Goal: Task Accomplishment & Management: Manage account settings

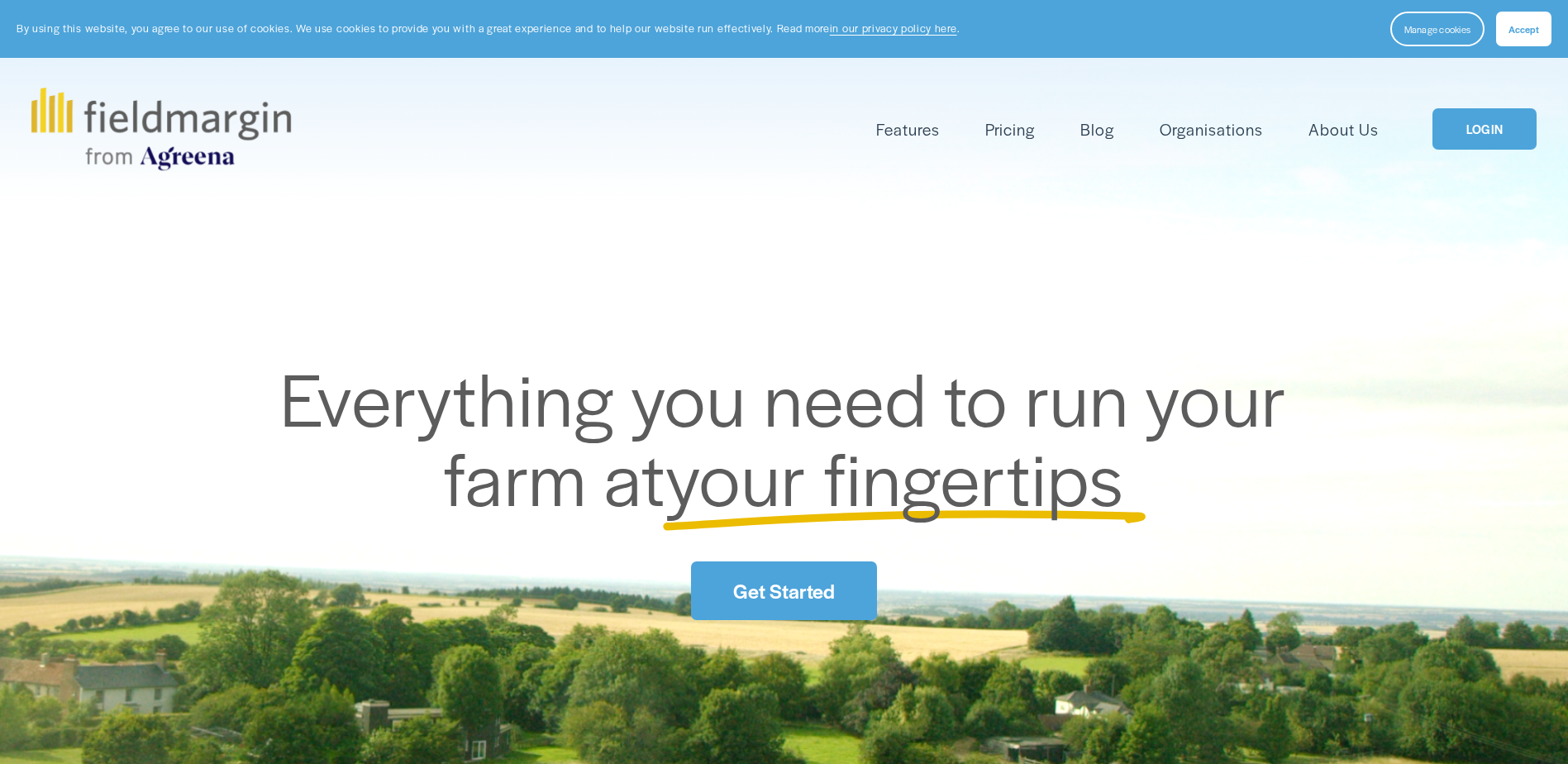
click at [1521, 113] on link "LOGIN" at bounding box center [1485, 129] width 104 height 42
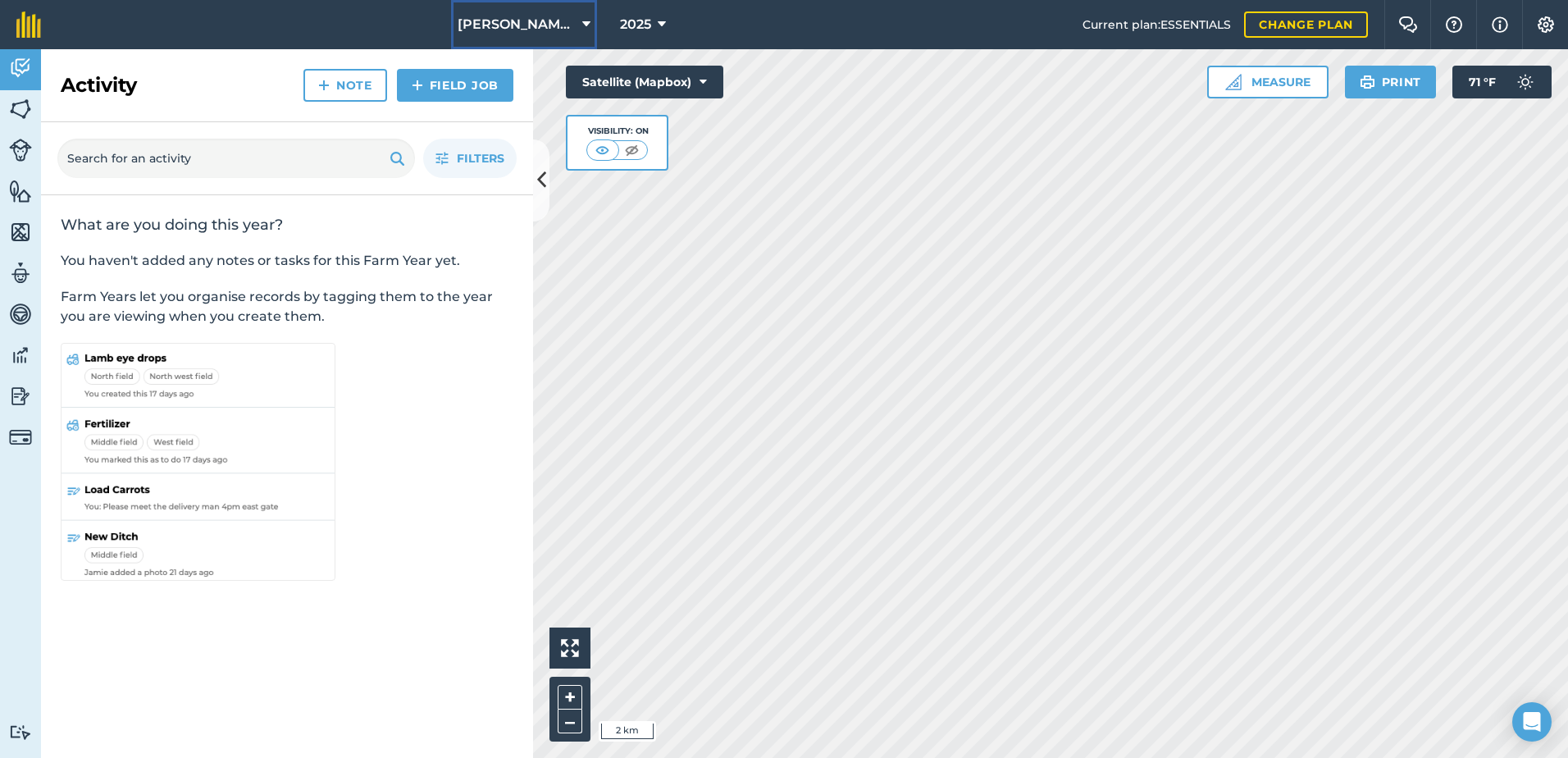
click at [532, 14] on button "Barrios Farms" at bounding box center [523, 24] width 146 height 49
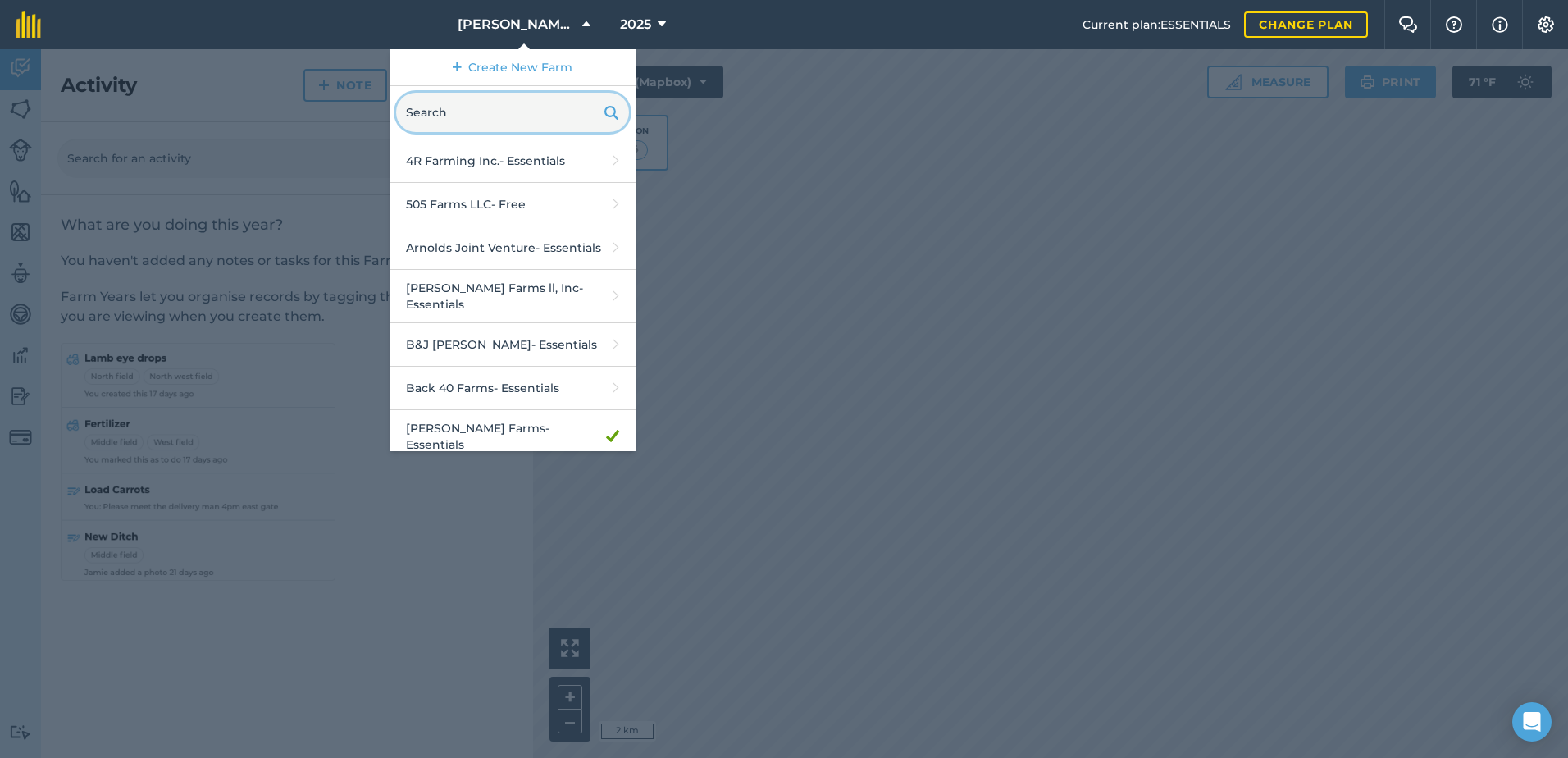
click at [558, 113] on input "text" at bounding box center [513, 112] width 233 height 39
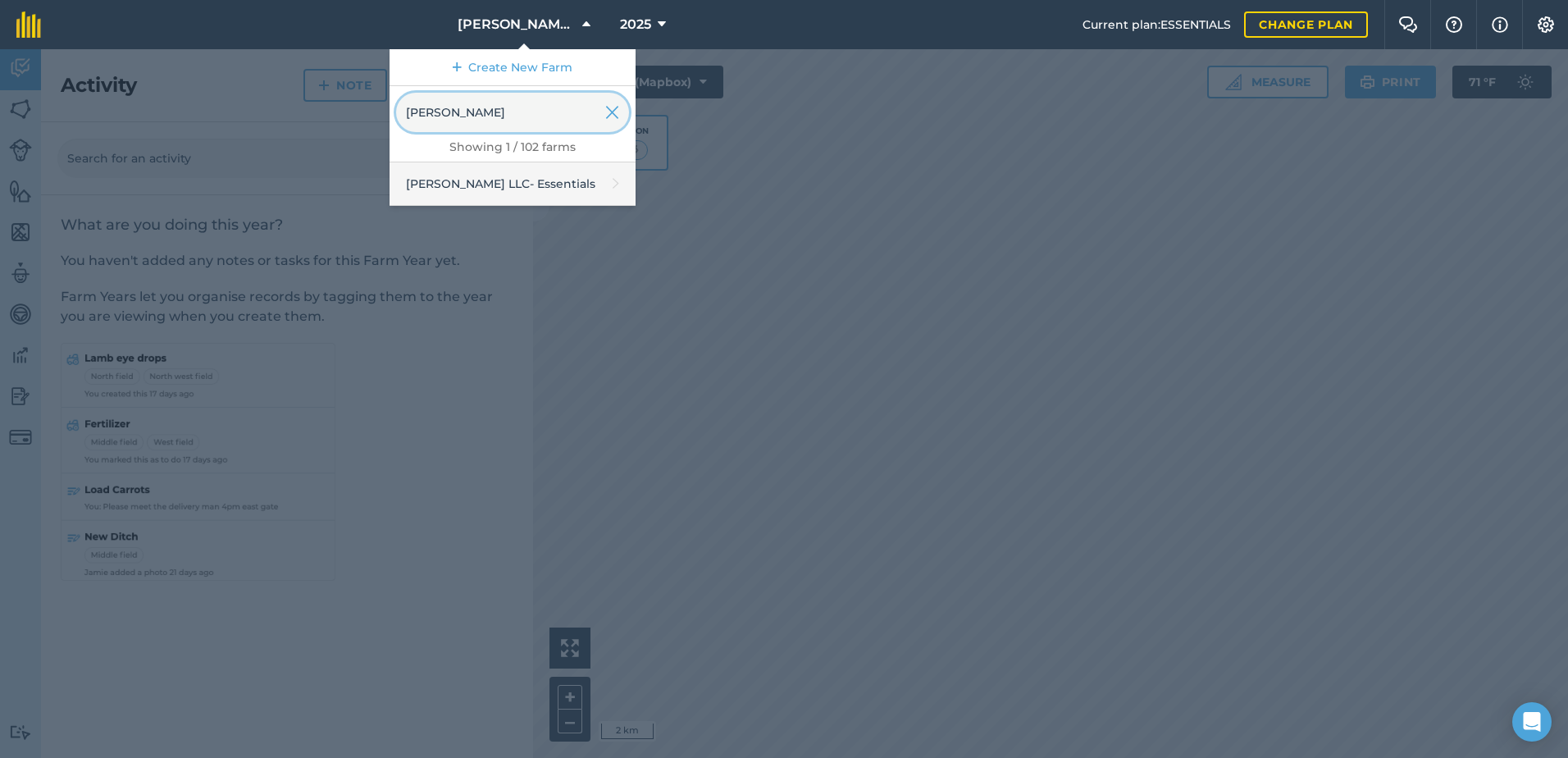
type input "muller"
click at [538, 200] on link "Muller Ag LLC - Essentials" at bounding box center [513, 184] width 246 height 44
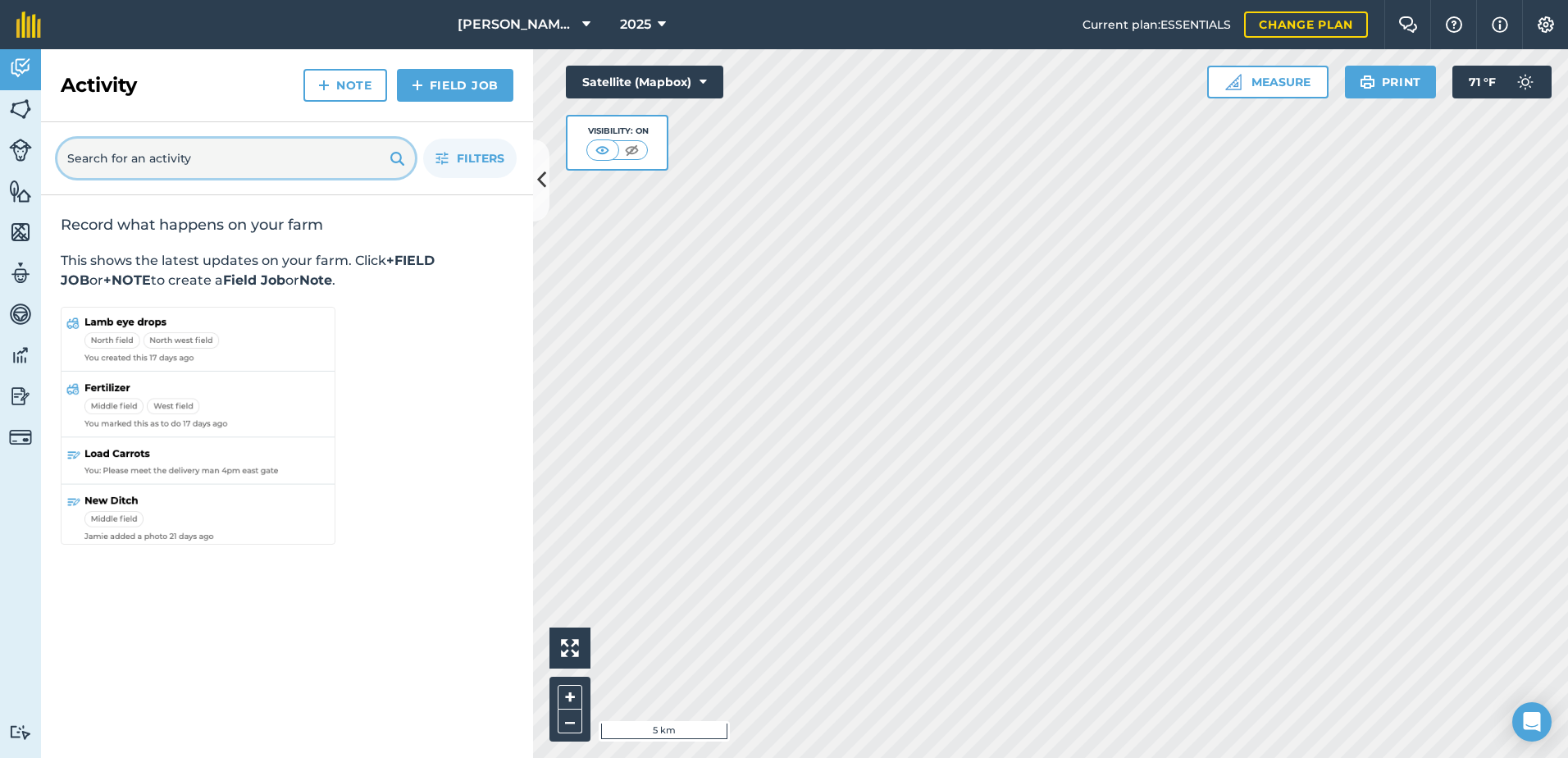
click at [304, 157] on input "text" at bounding box center [236, 158] width 357 height 39
type input "56"
click at [7, 107] on link "Fields" at bounding box center [21, 111] width 41 height 41
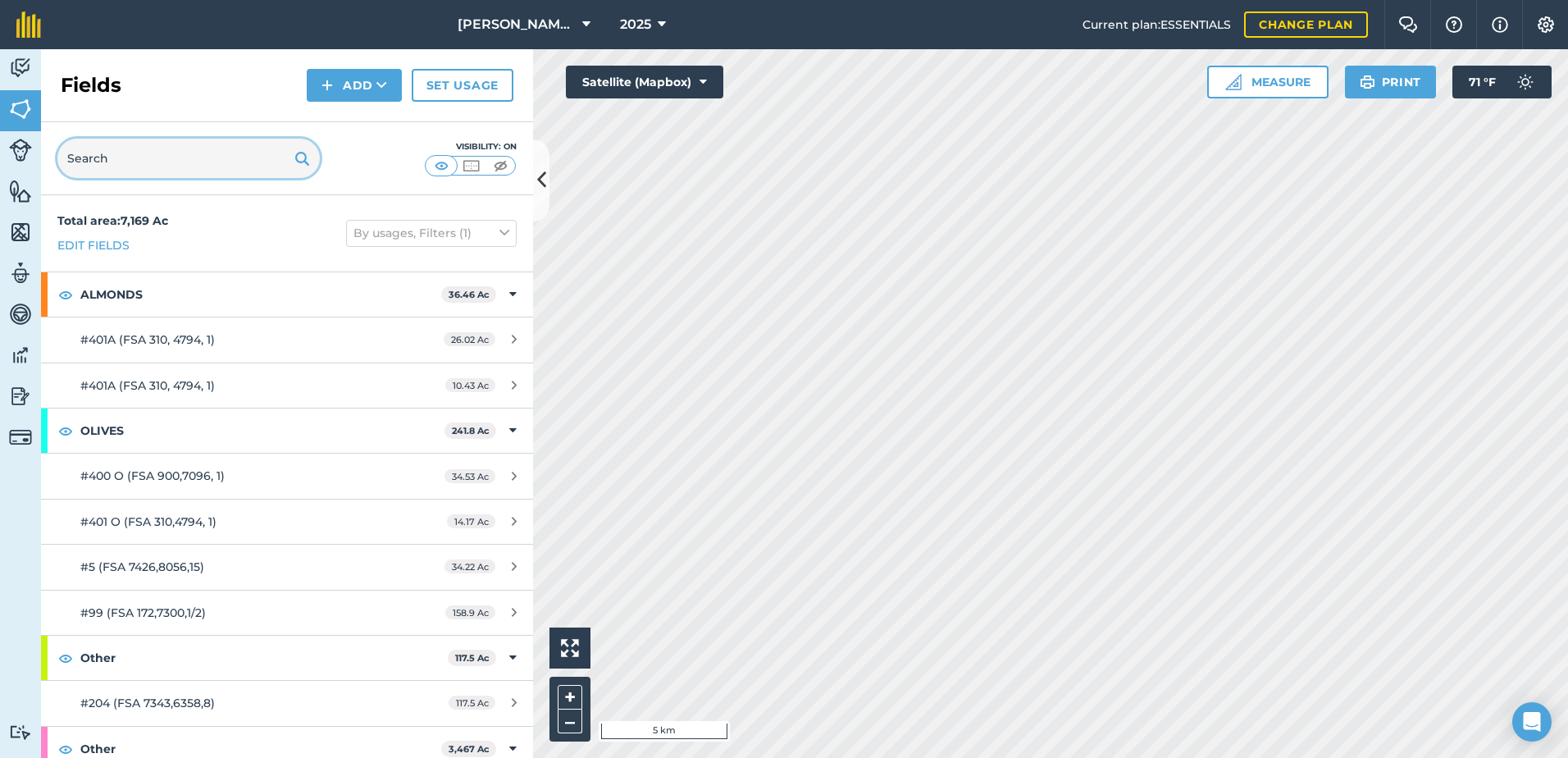
click at [171, 162] on input "text" at bounding box center [188, 158] width 263 height 39
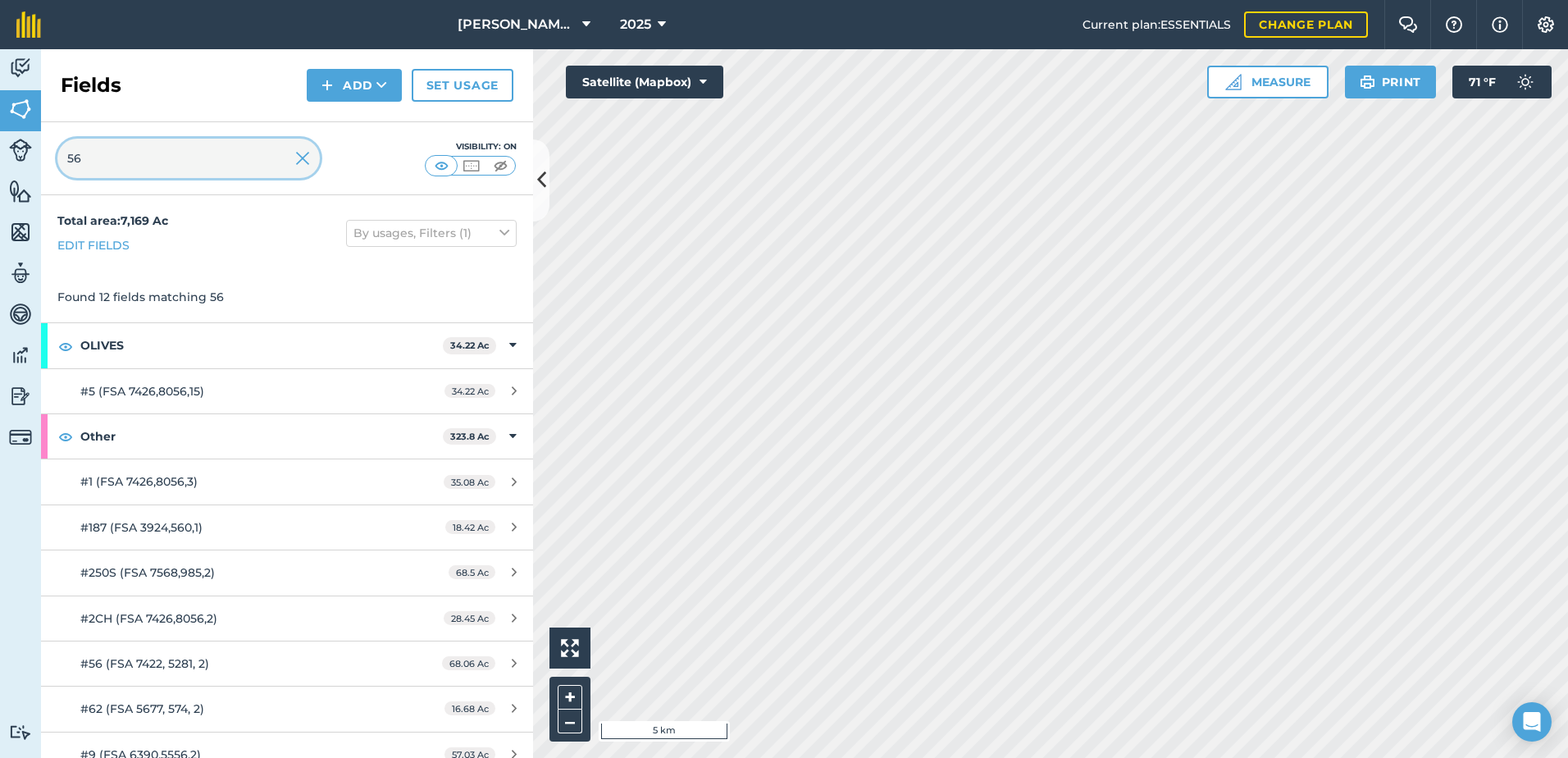
type input "56"
click at [200, 144] on input "56" at bounding box center [188, 158] width 263 height 39
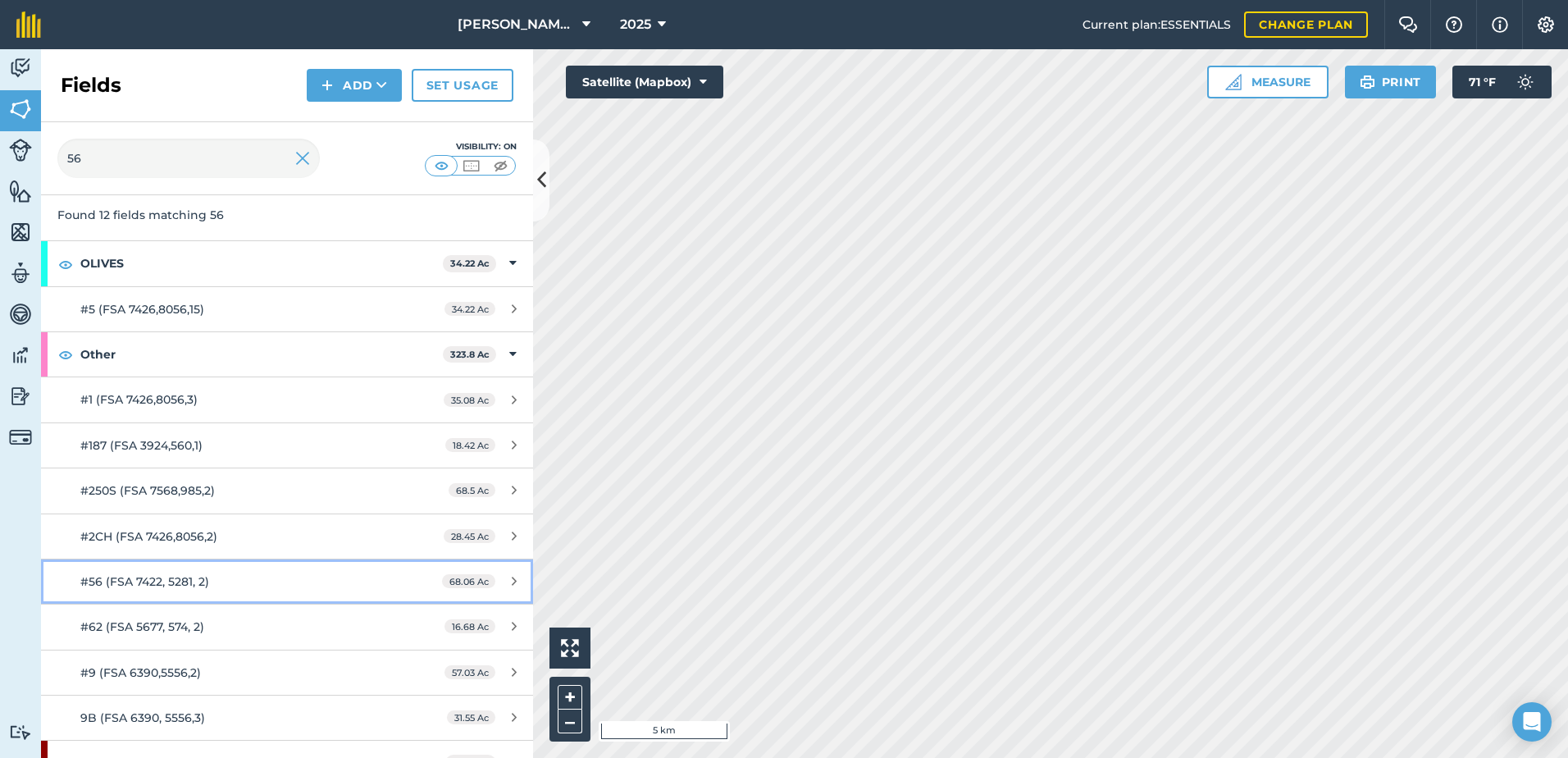
click at [282, 582] on div "#56 (FSA 7422, 5281, 2)" at bounding box center [234, 581] width 308 height 18
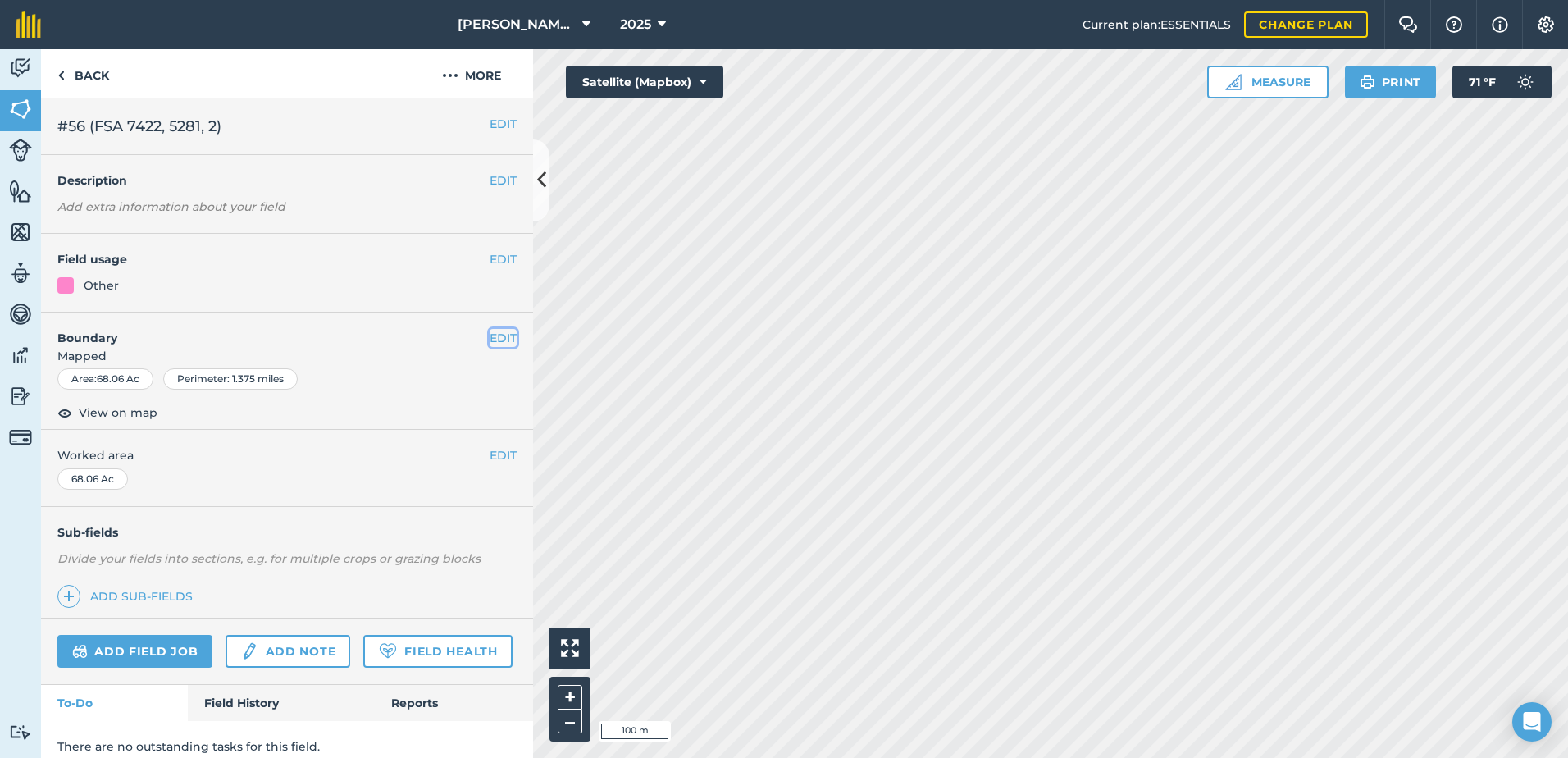
click at [496, 337] on button "EDIT" at bounding box center [503, 337] width 27 height 18
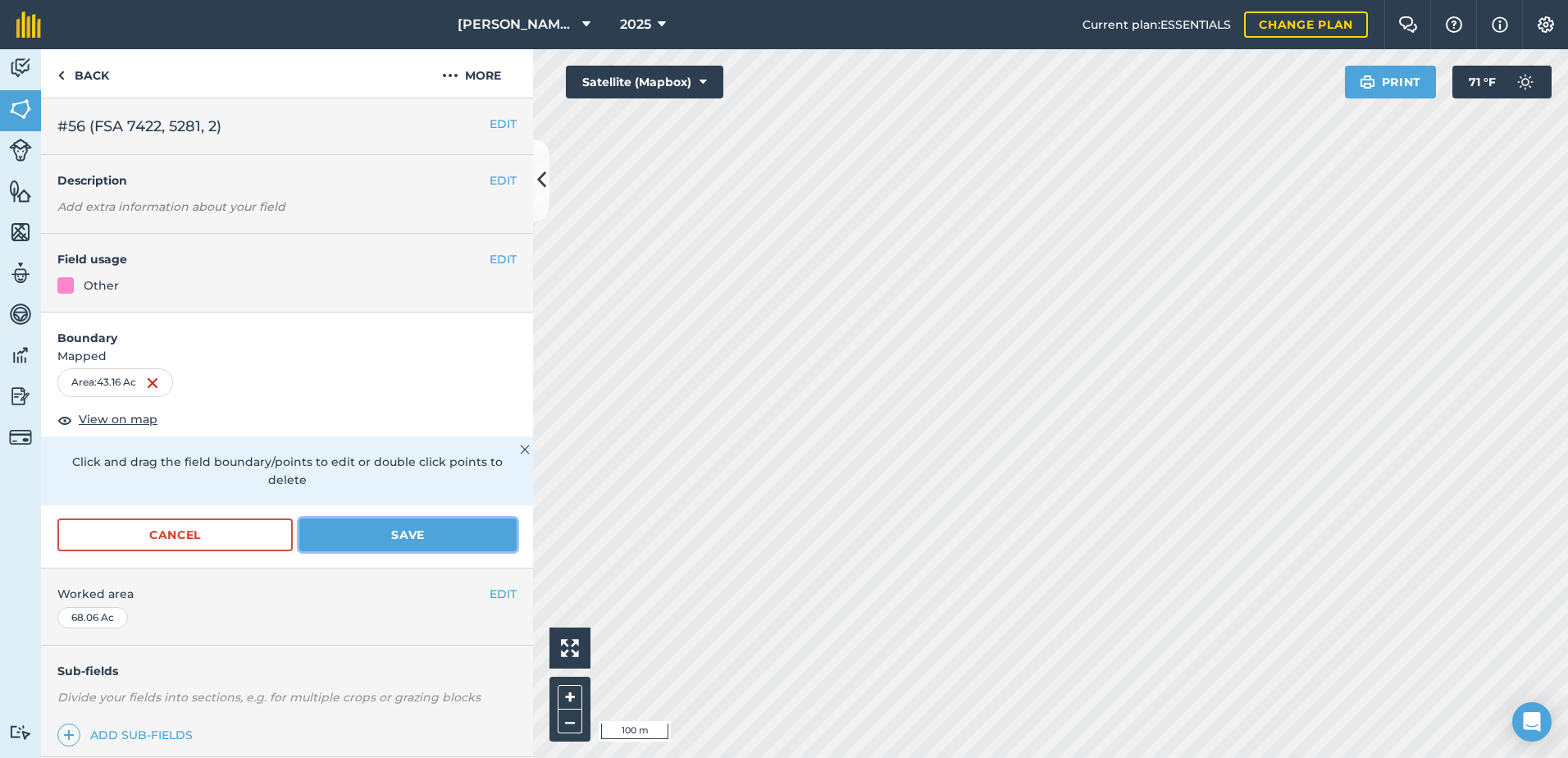
click at [481, 521] on button "Save" at bounding box center [407, 534] width 217 height 33
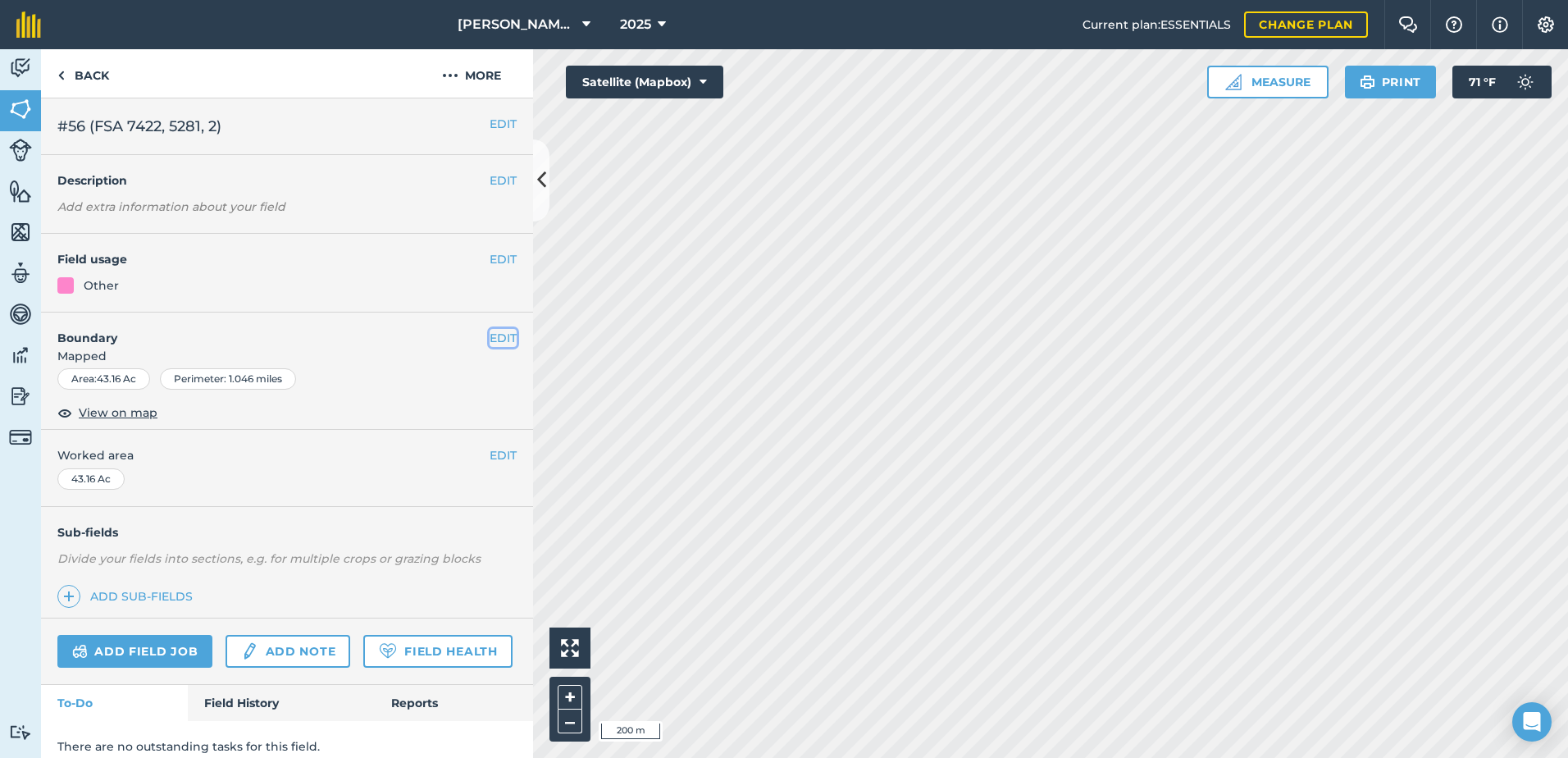
click at [500, 339] on button "EDIT" at bounding box center [503, 337] width 27 height 18
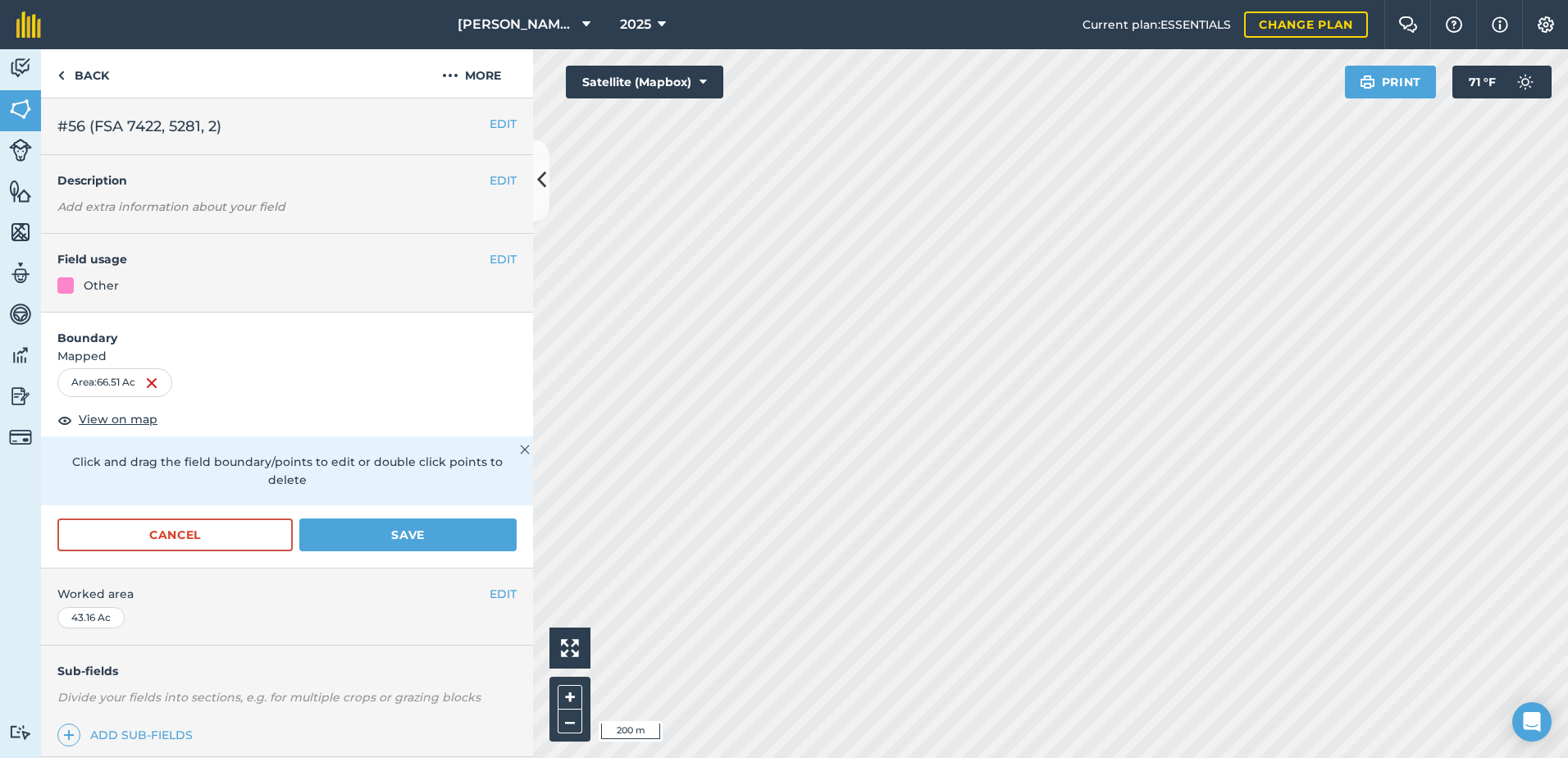
click at [441, 515] on form "Boundary Mapped Area : 66.51 Ac View on map Click and drag the field boundary/p…" at bounding box center [287, 440] width 492 height 256
click at [445, 525] on button "Save" at bounding box center [407, 534] width 217 height 33
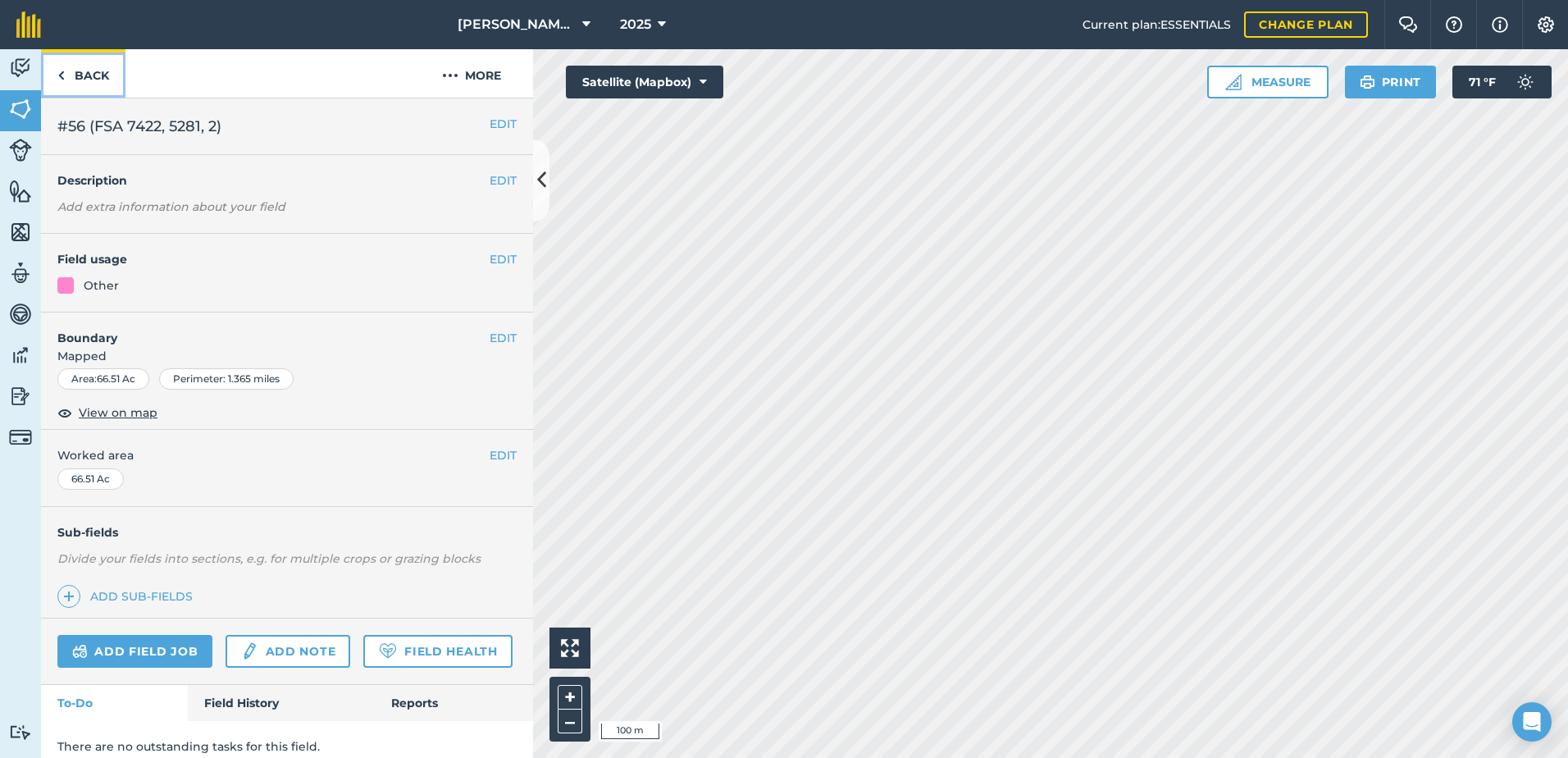
click at [115, 73] on link "Back" at bounding box center [83, 73] width 85 height 48
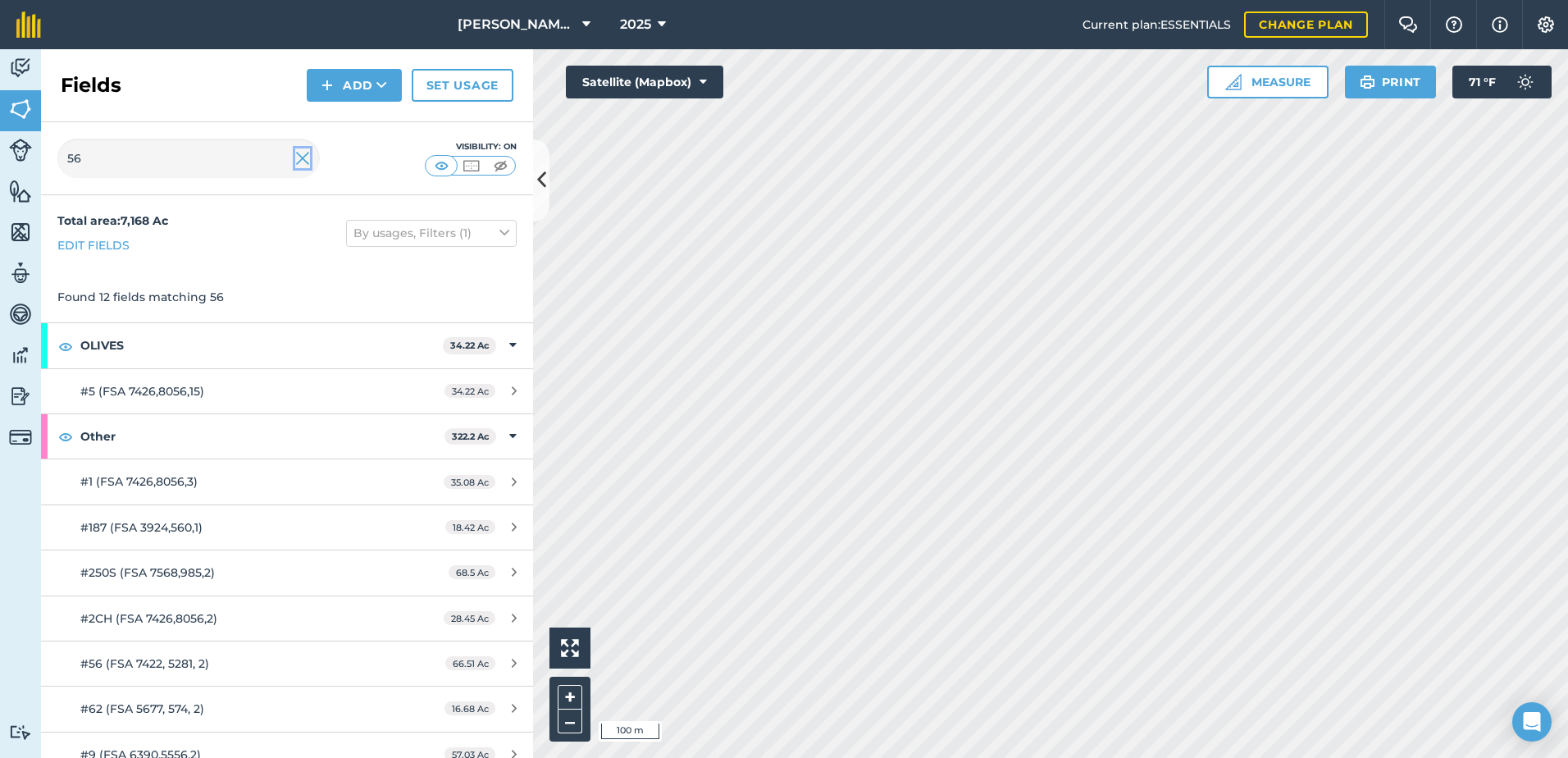
click at [304, 164] on img at bounding box center [303, 158] width 15 height 20
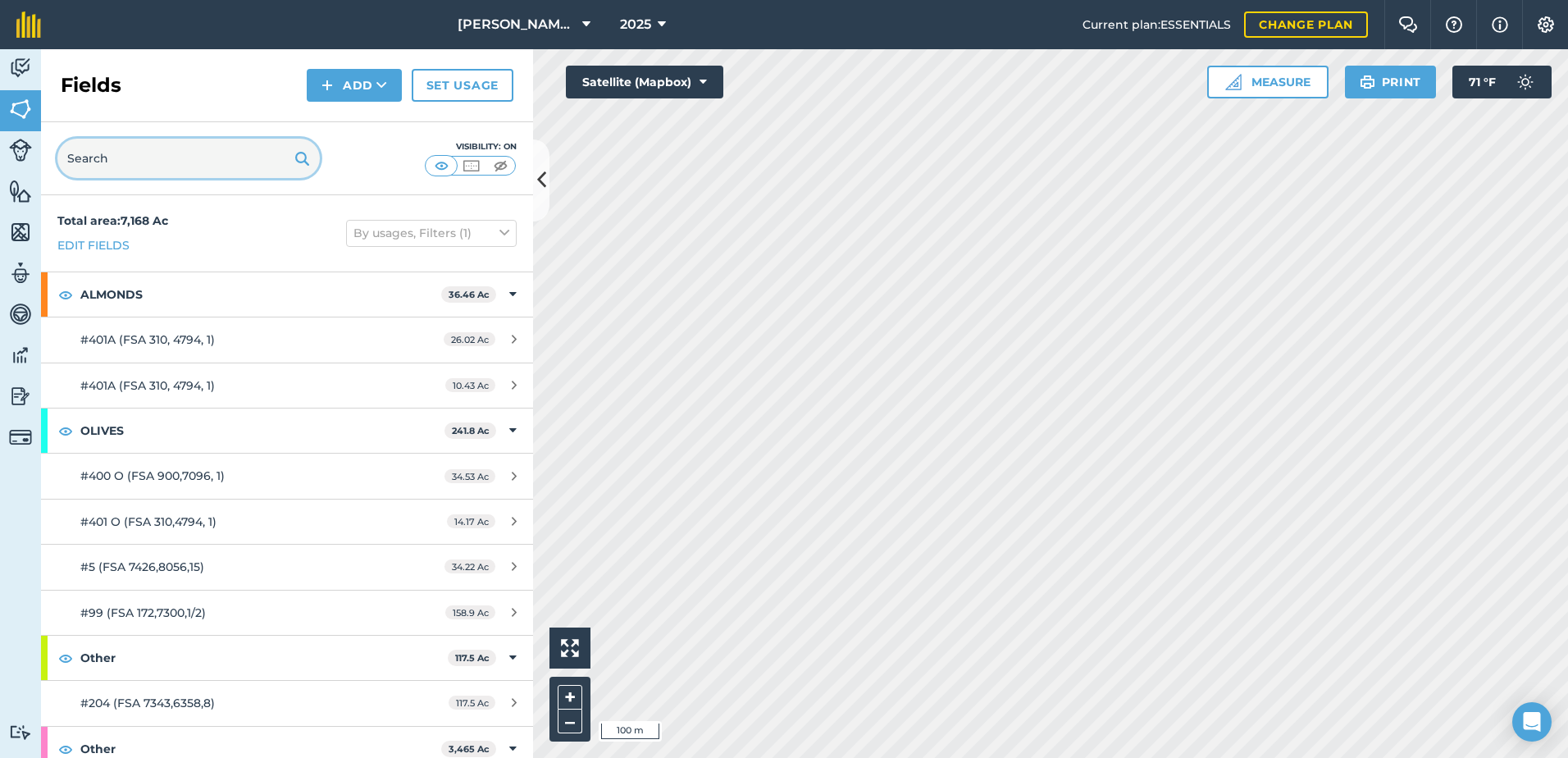
click at [210, 164] on input "text" at bounding box center [188, 158] width 263 height 39
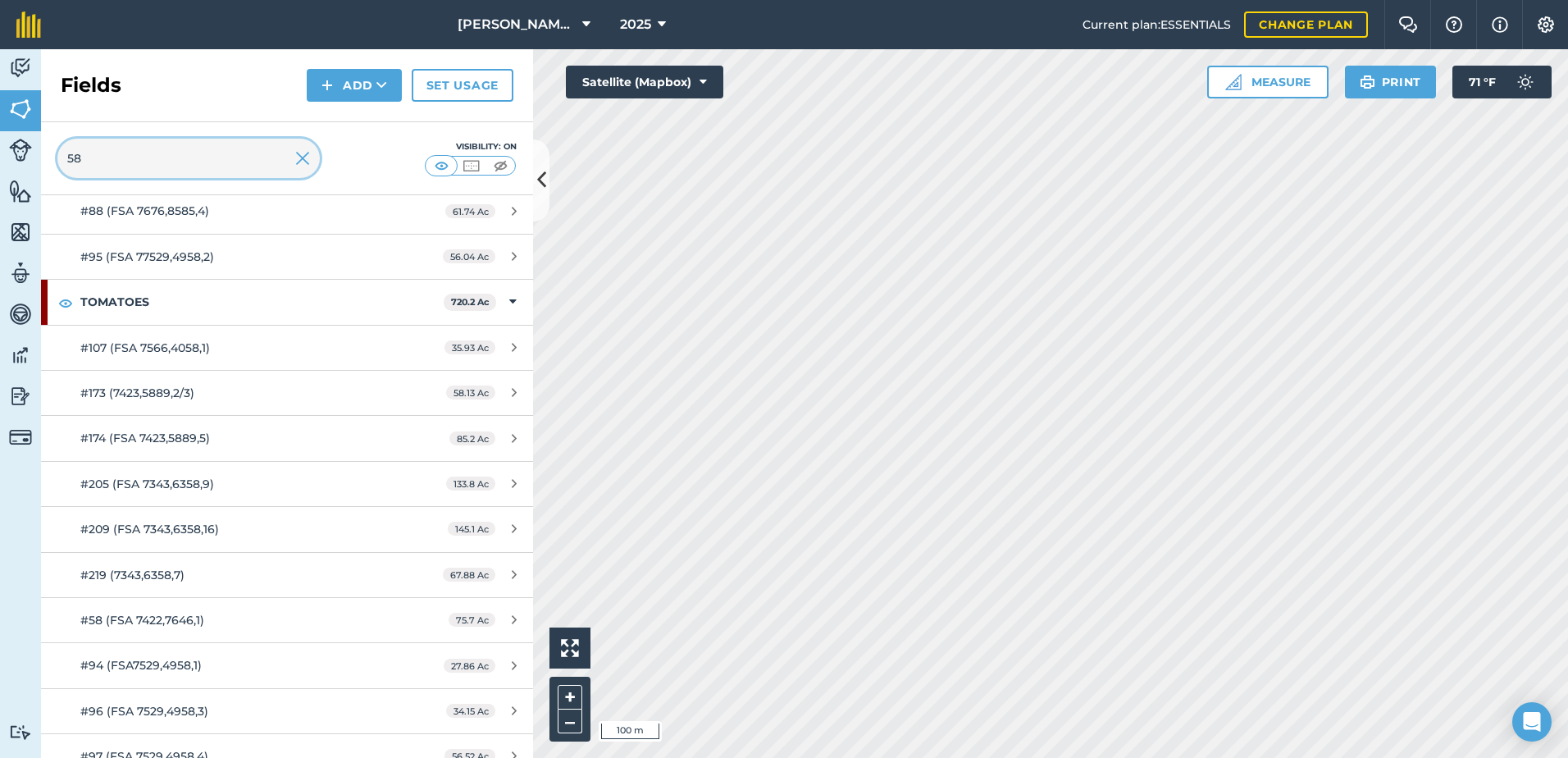
scroll to position [889, 0]
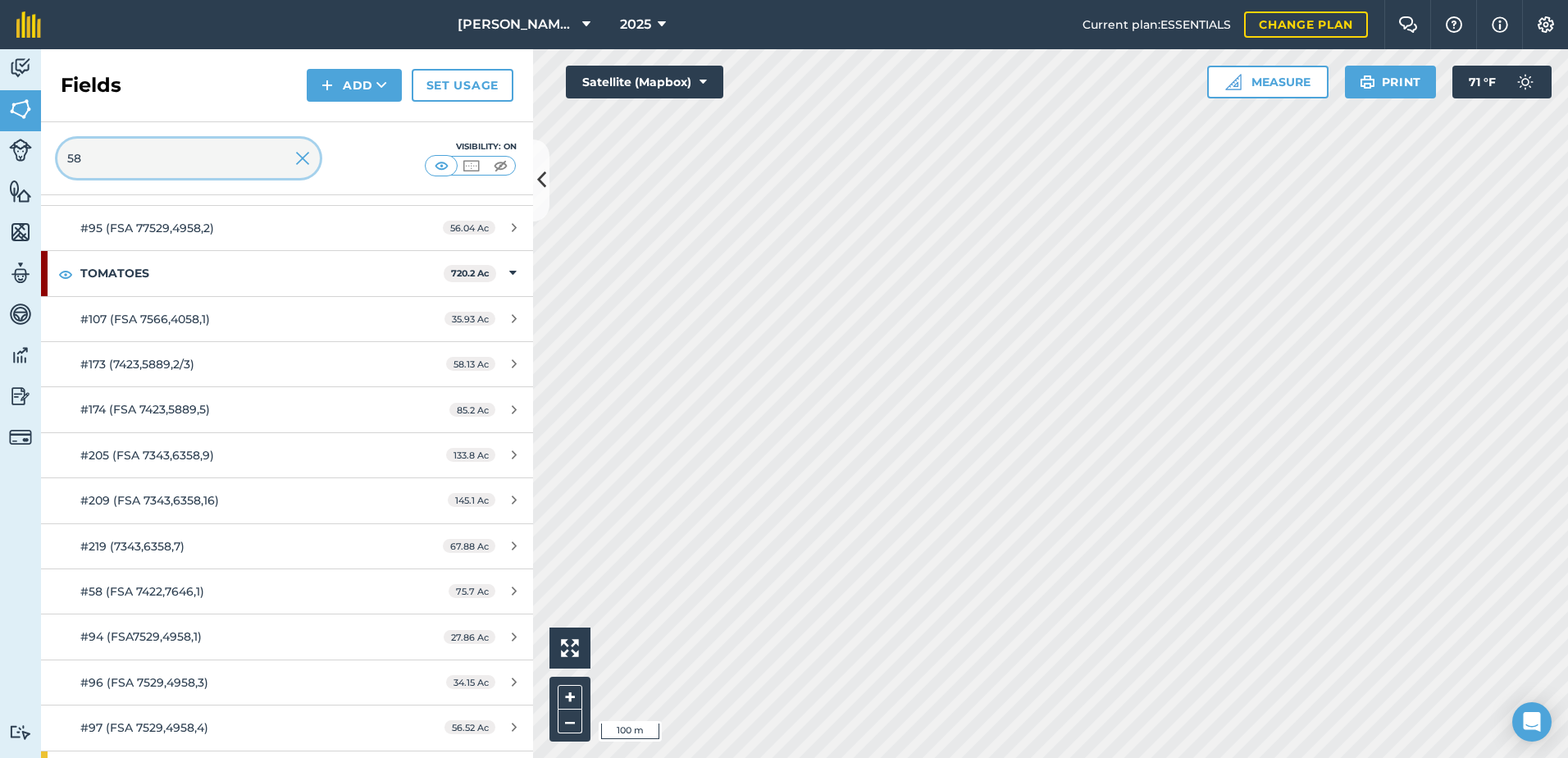
type input "58"
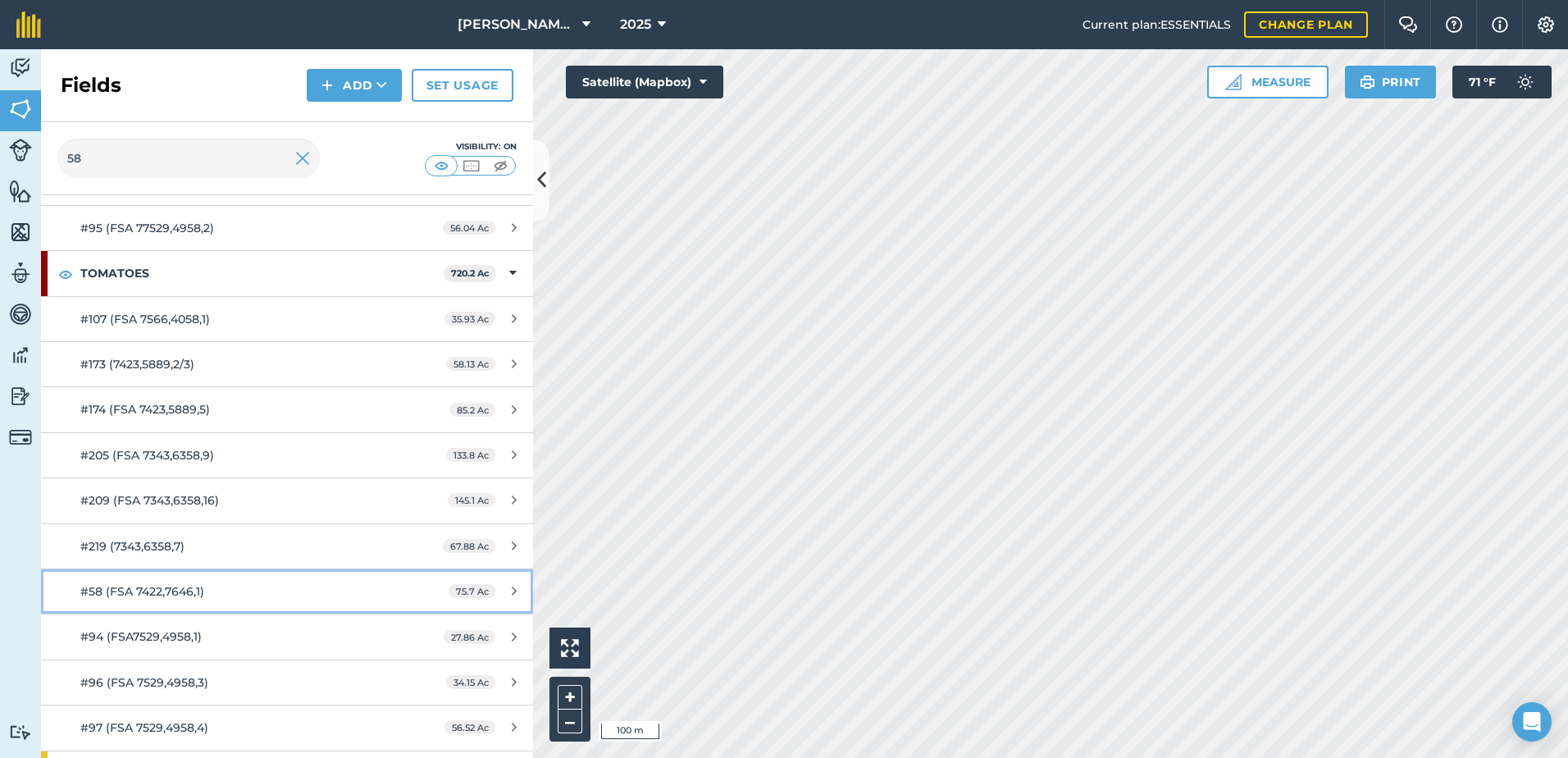
click at [293, 575] on link "#58 (FSA 7422,7646,1) 75.7 Ac" at bounding box center [287, 591] width 492 height 45
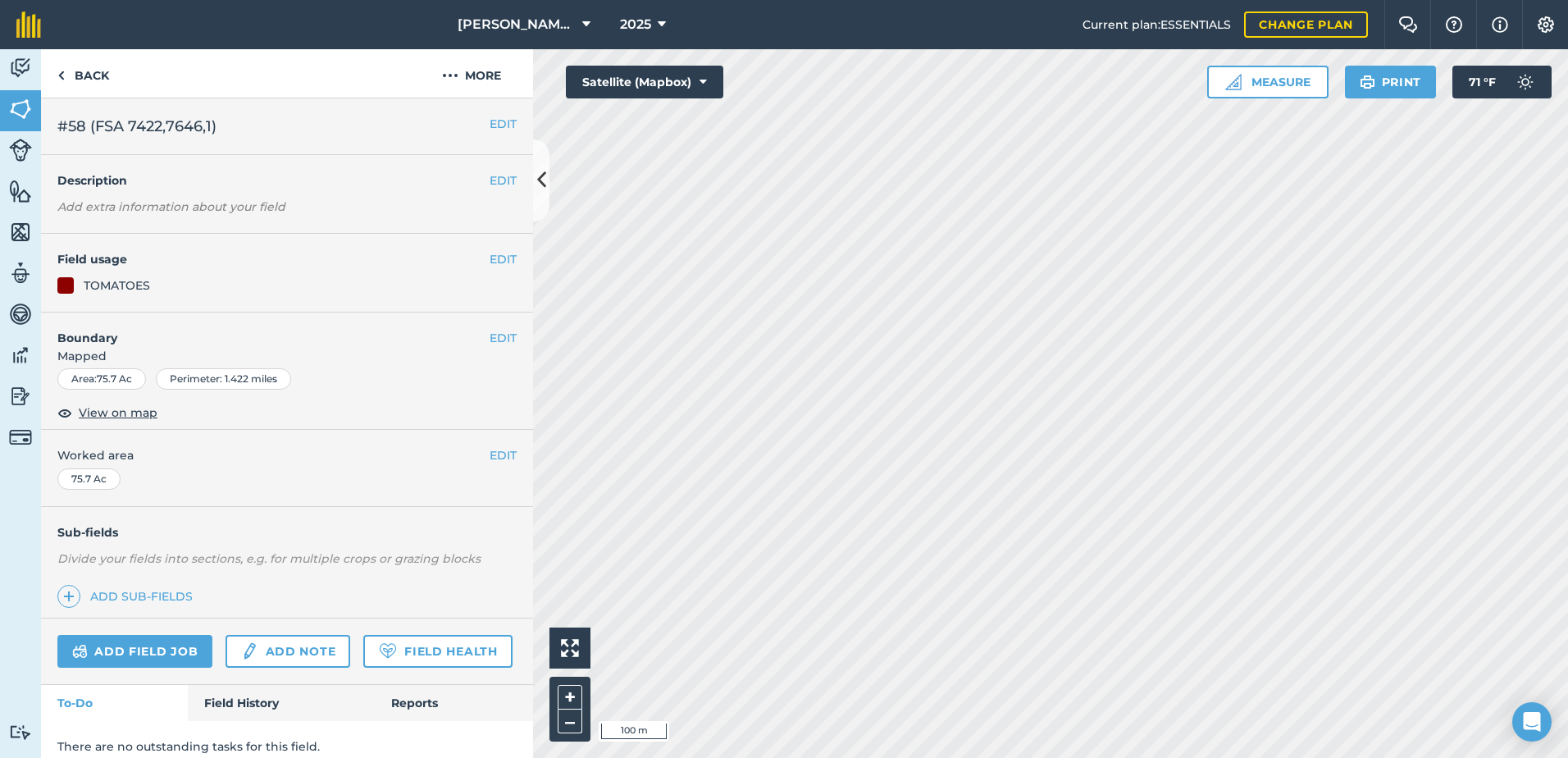
click at [507, 339] on div "EDIT Boundary Mapped Area : 75.7 Ac Perimeter : 1.422 miles View on map" at bounding box center [287, 371] width 492 height 118
click at [503, 337] on button "EDIT" at bounding box center [503, 337] width 27 height 18
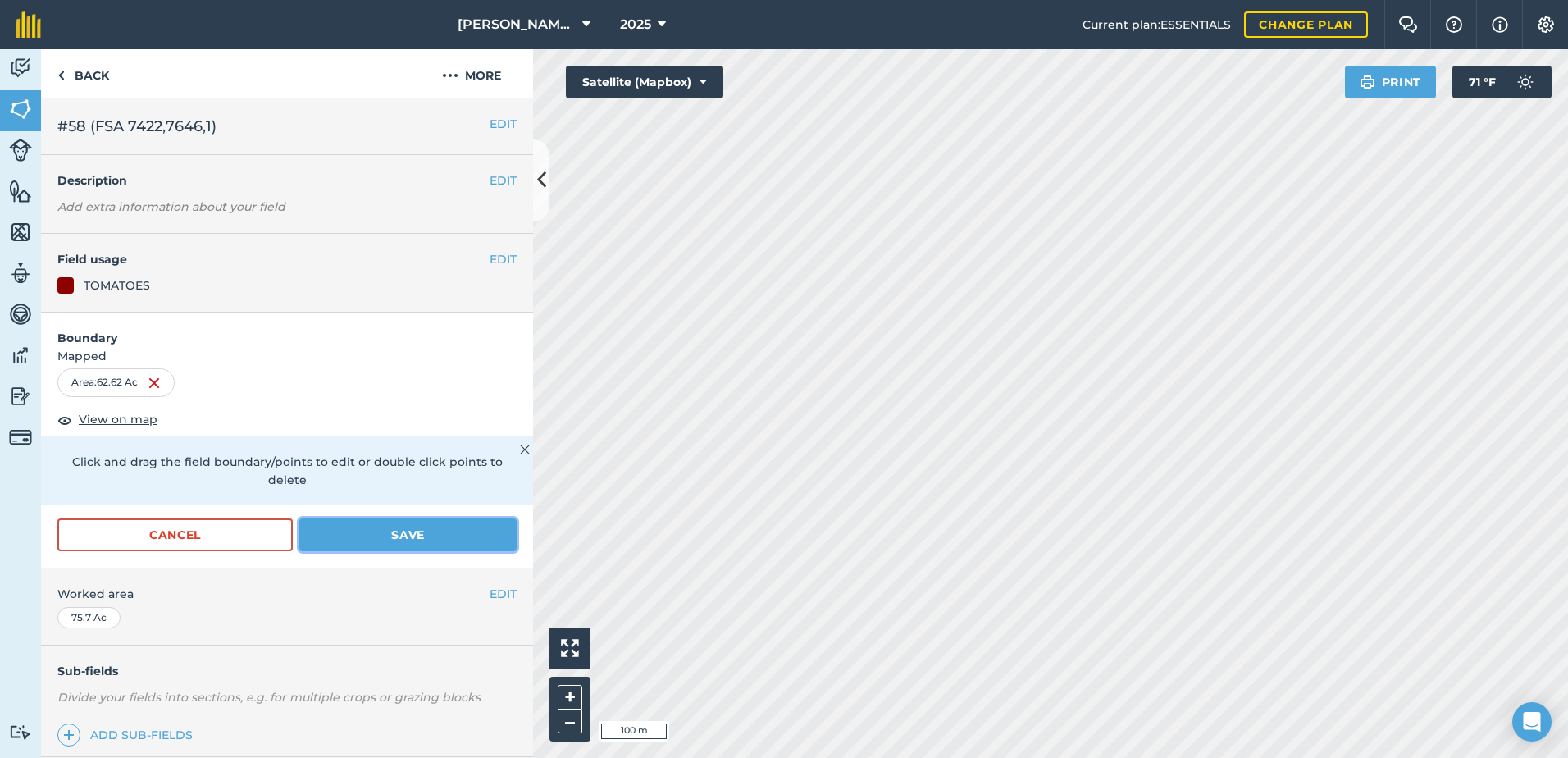
click at [488, 550] on button "Save" at bounding box center [407, 534] width 217 height 33
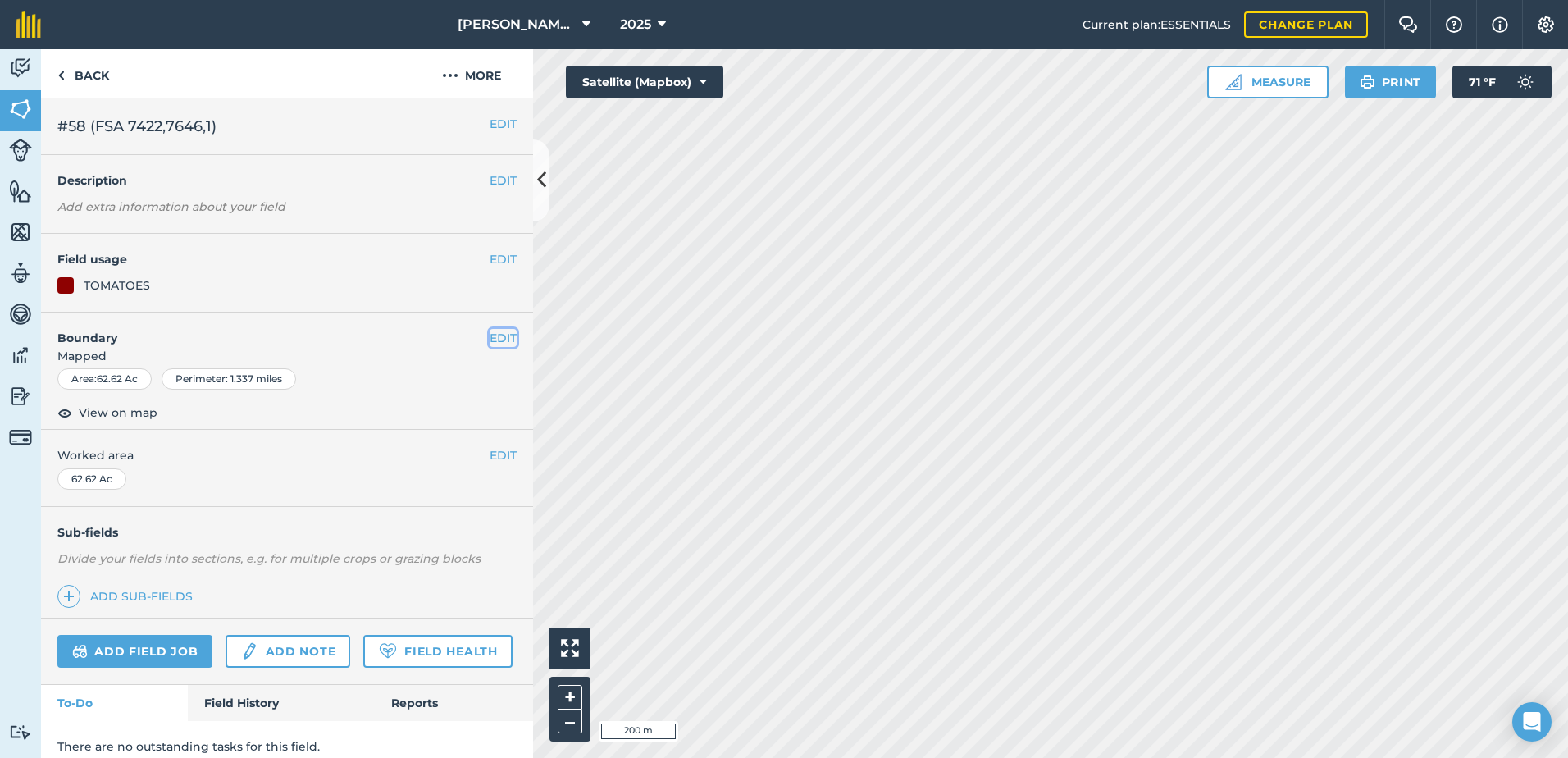
click at [501, 329] on button "EDIT" at bounding box center [503, 337] width 27 height 18
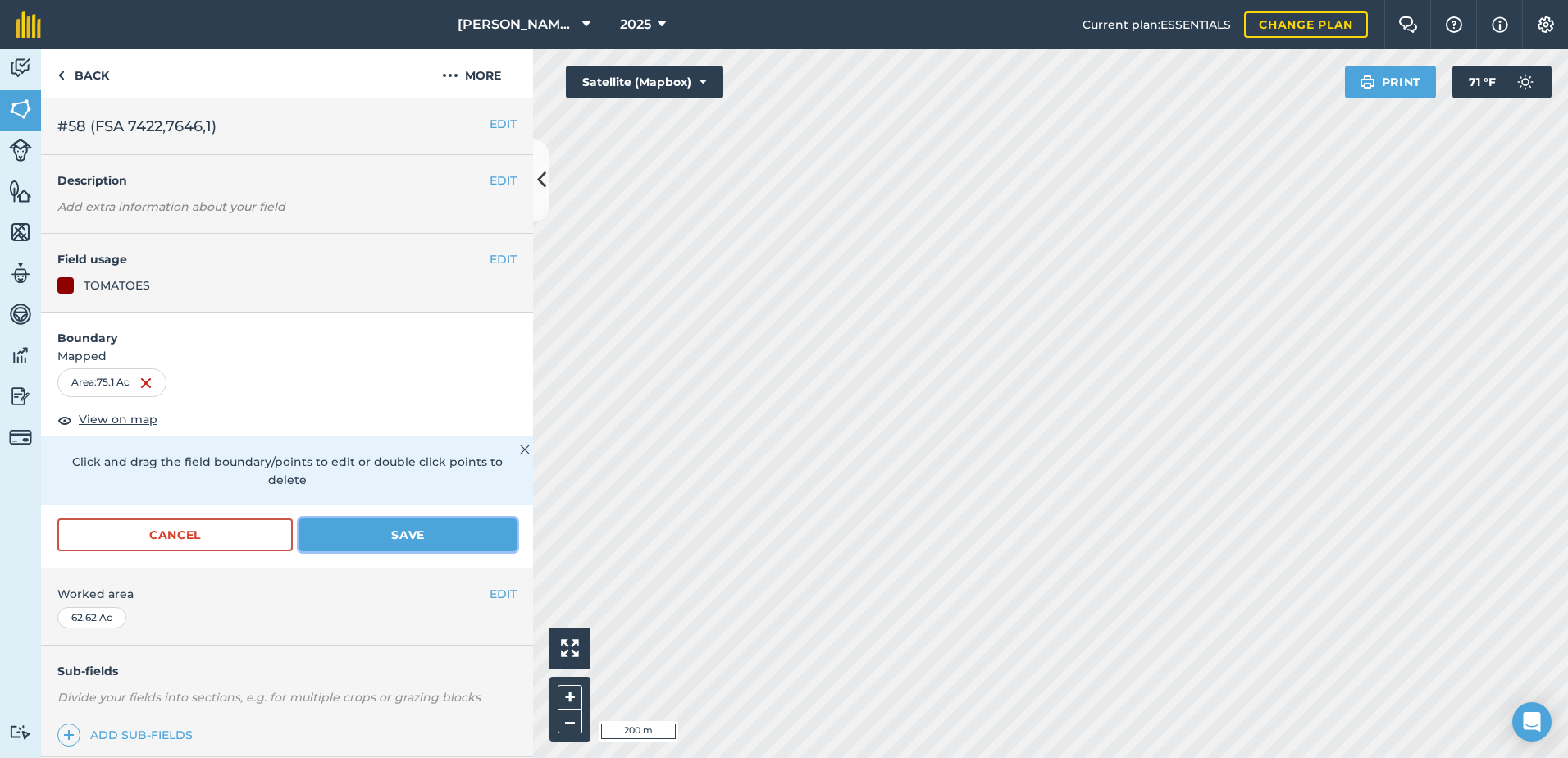
click at [438, 521] on button "Save" at bounding box center [407, 534] width 217 height 33
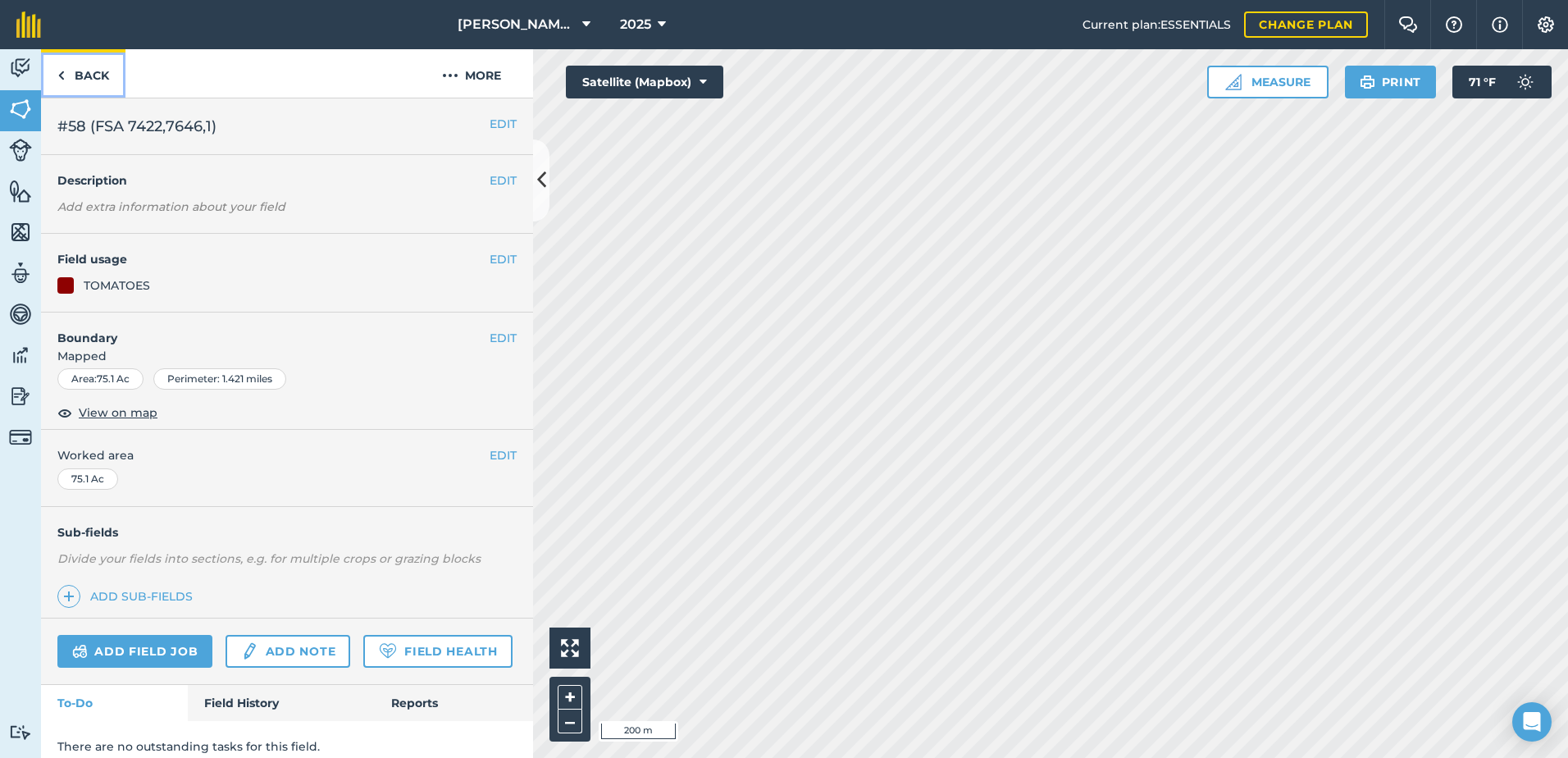
click at [102, 68] on link "Back" at bounding box center [83, 73] width 85 height 48
click at [84, 60] on link "Back" at bounding box center [83, 73] width 85 height 48
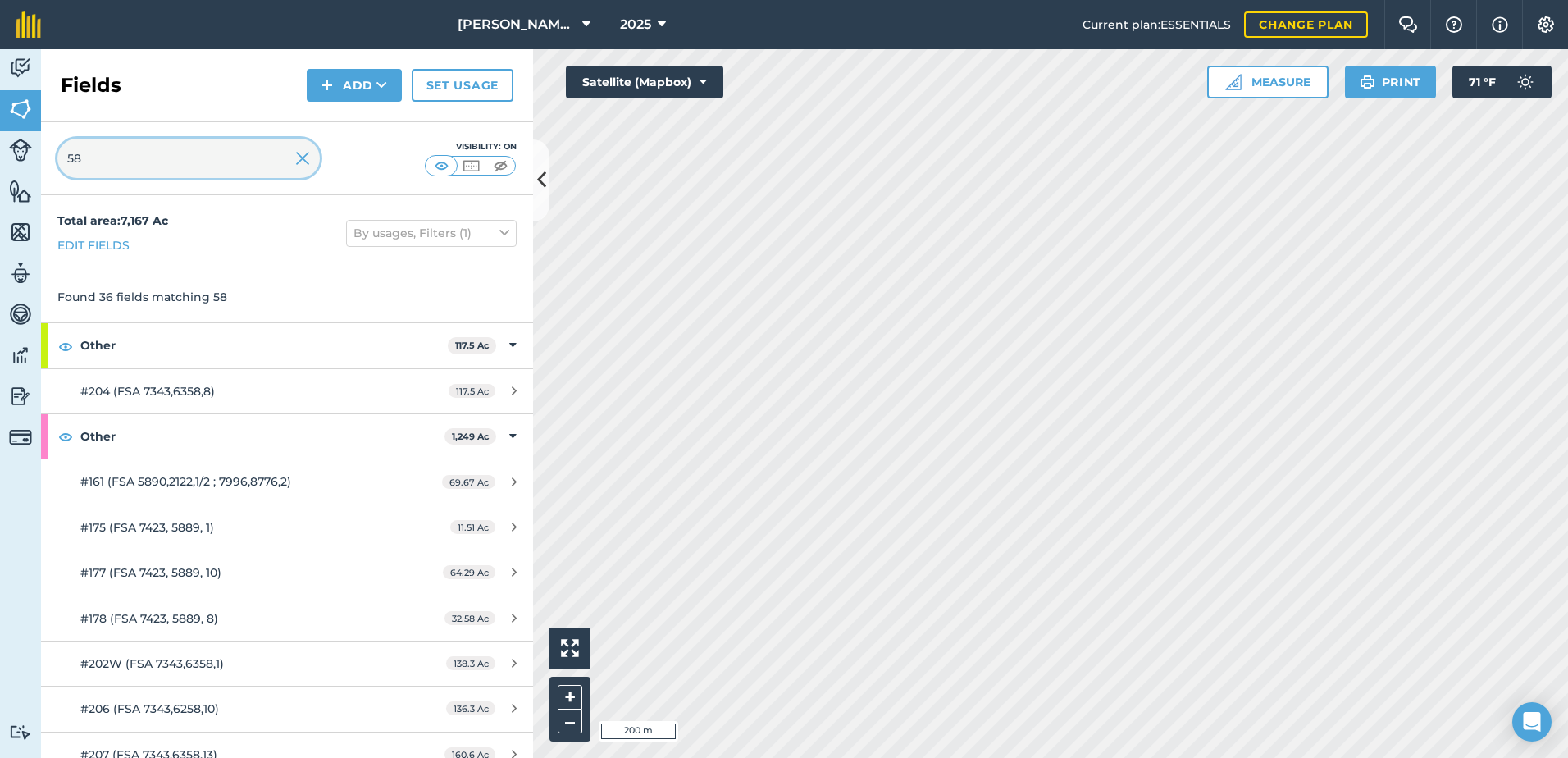
click at [291, 160] on input "58" at bounding box center [188, 158] width 263 height 39
click at [307, 155] on img at bounding box center [303, 158] width 15 height 20
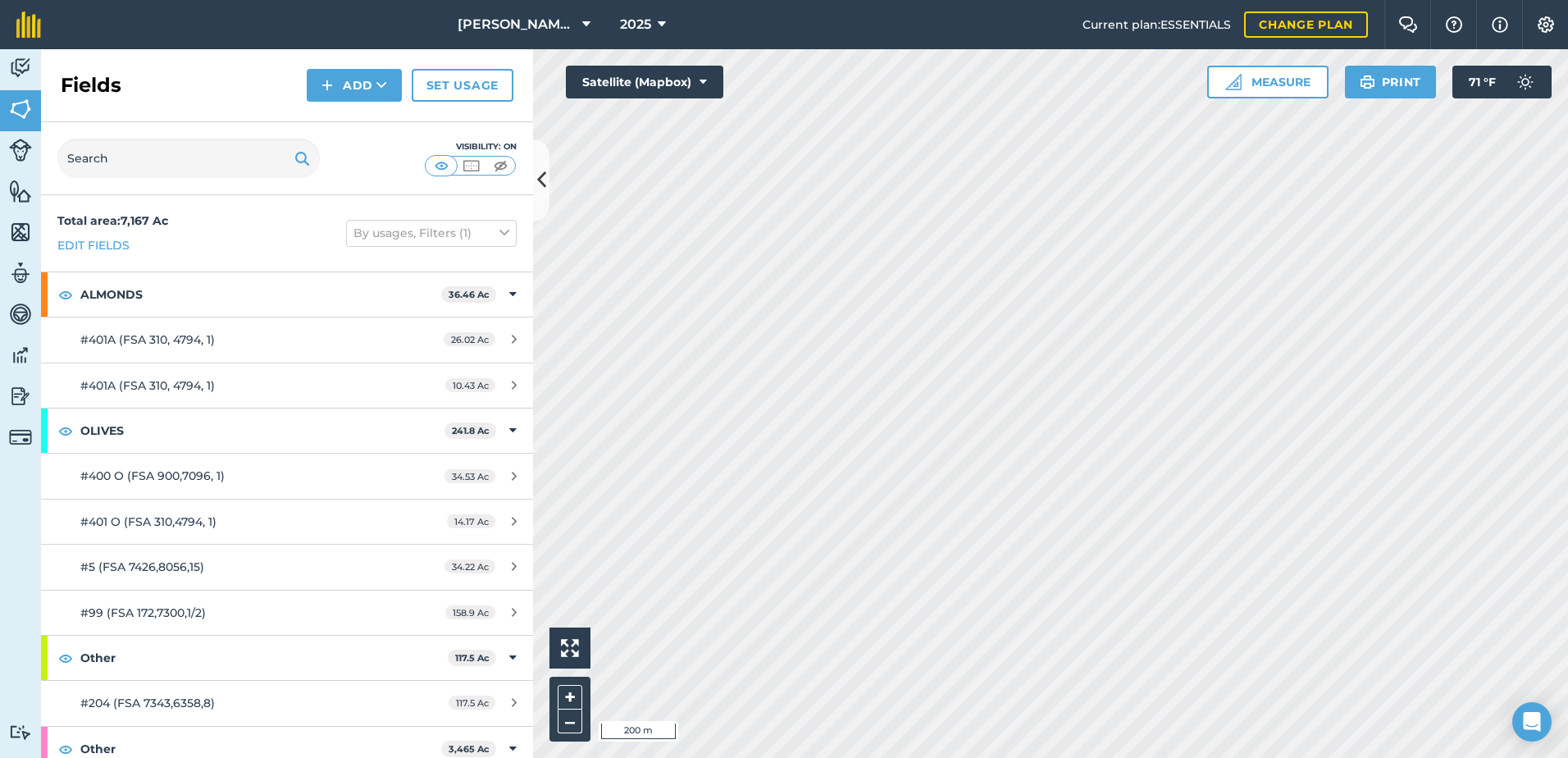
drag, startPoint x: 141, startPoint y: 117, endPoint x: 171, endPoint y: 161, distance: 53.3
click at [171, 161] on div "Fields Add Set usage Visibility: On" at bounding box center [287, 121] width 492 height 146
click at [171, 161] on input "text" at bounding box center [188, 158] width 263 height 39
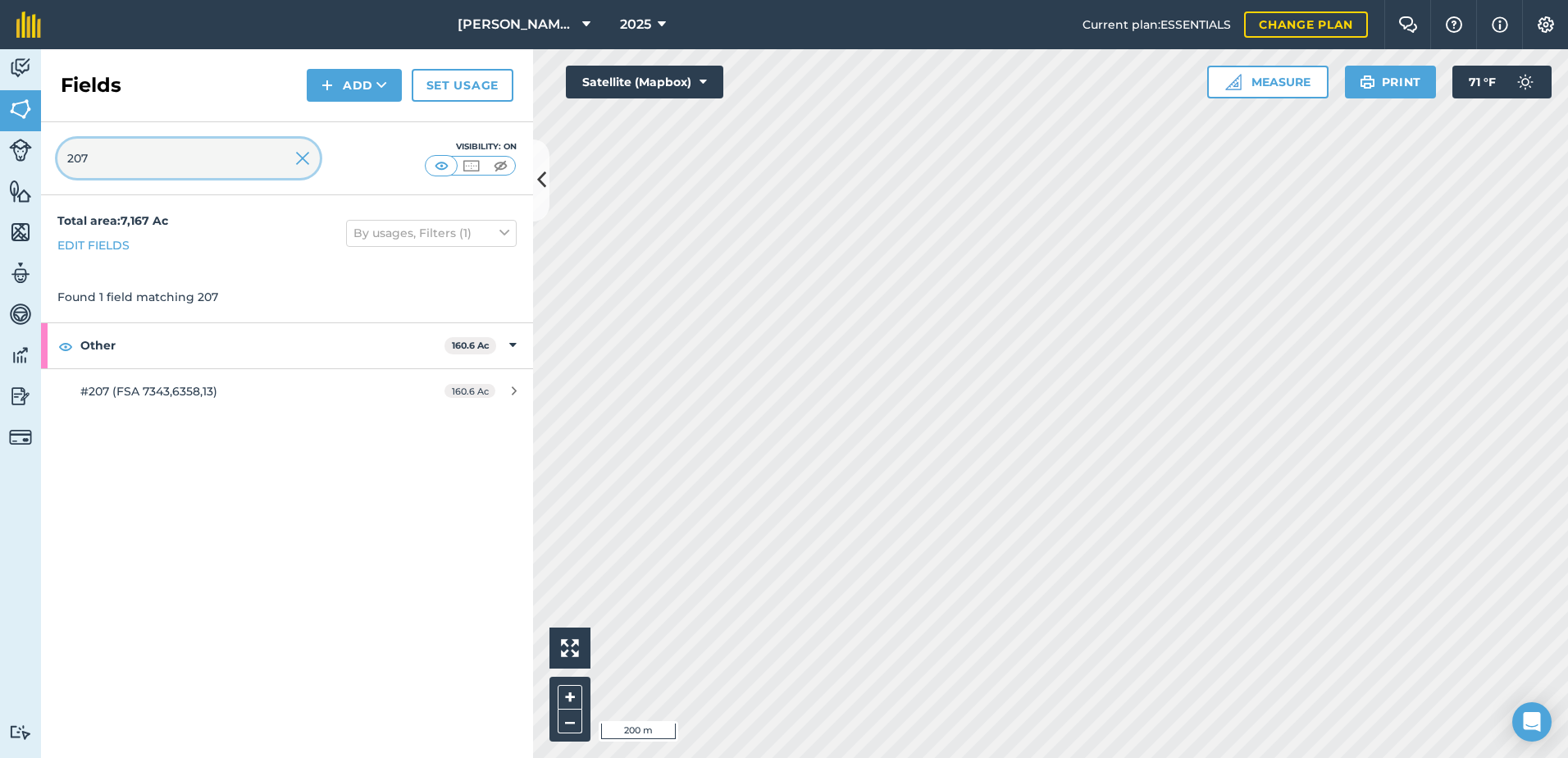
type input "207"
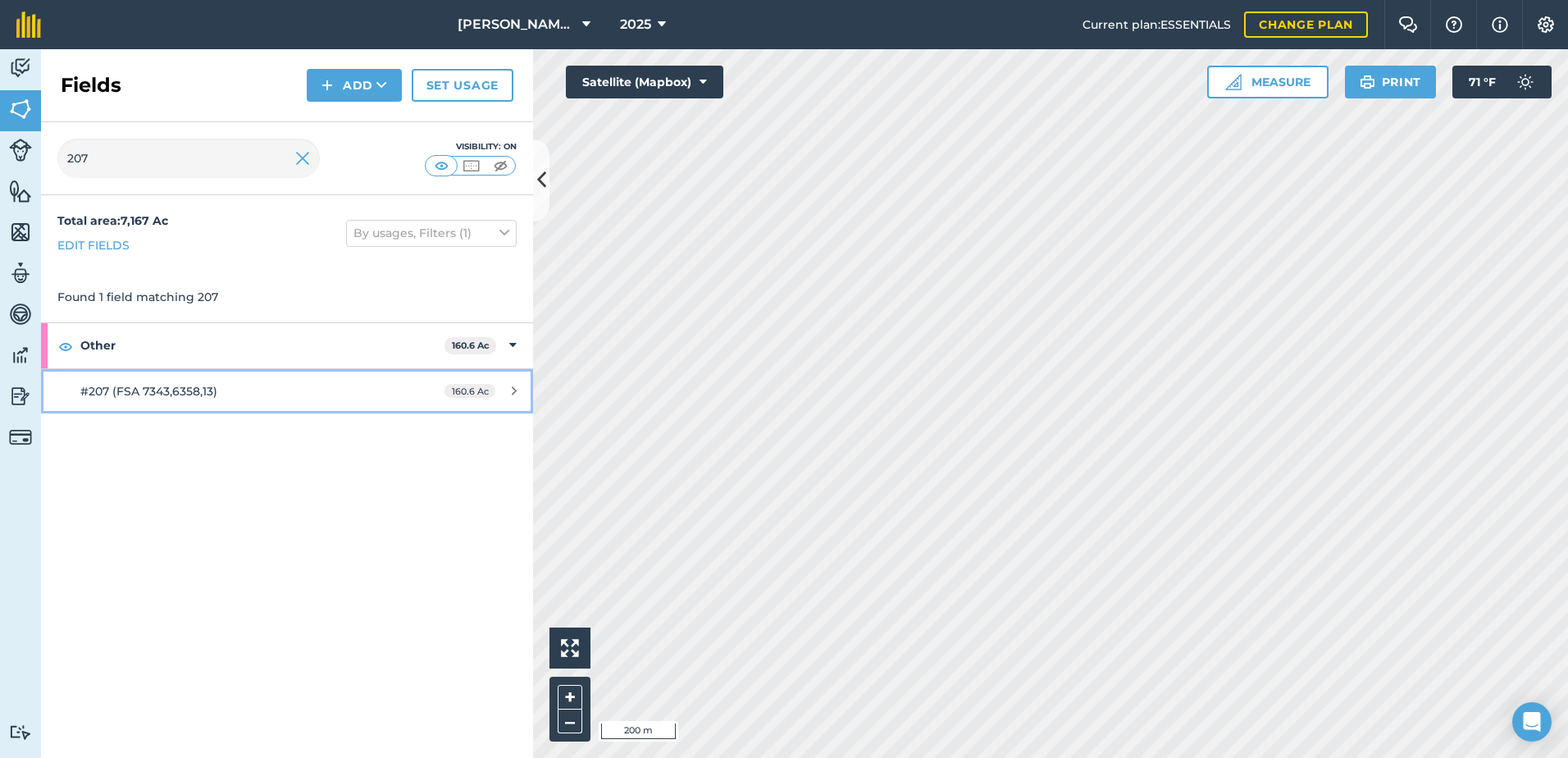
click at [312, 388] on div "#207 (FSA 7343,6358,13)" at bounding box center [234, 391] width 308 height 18
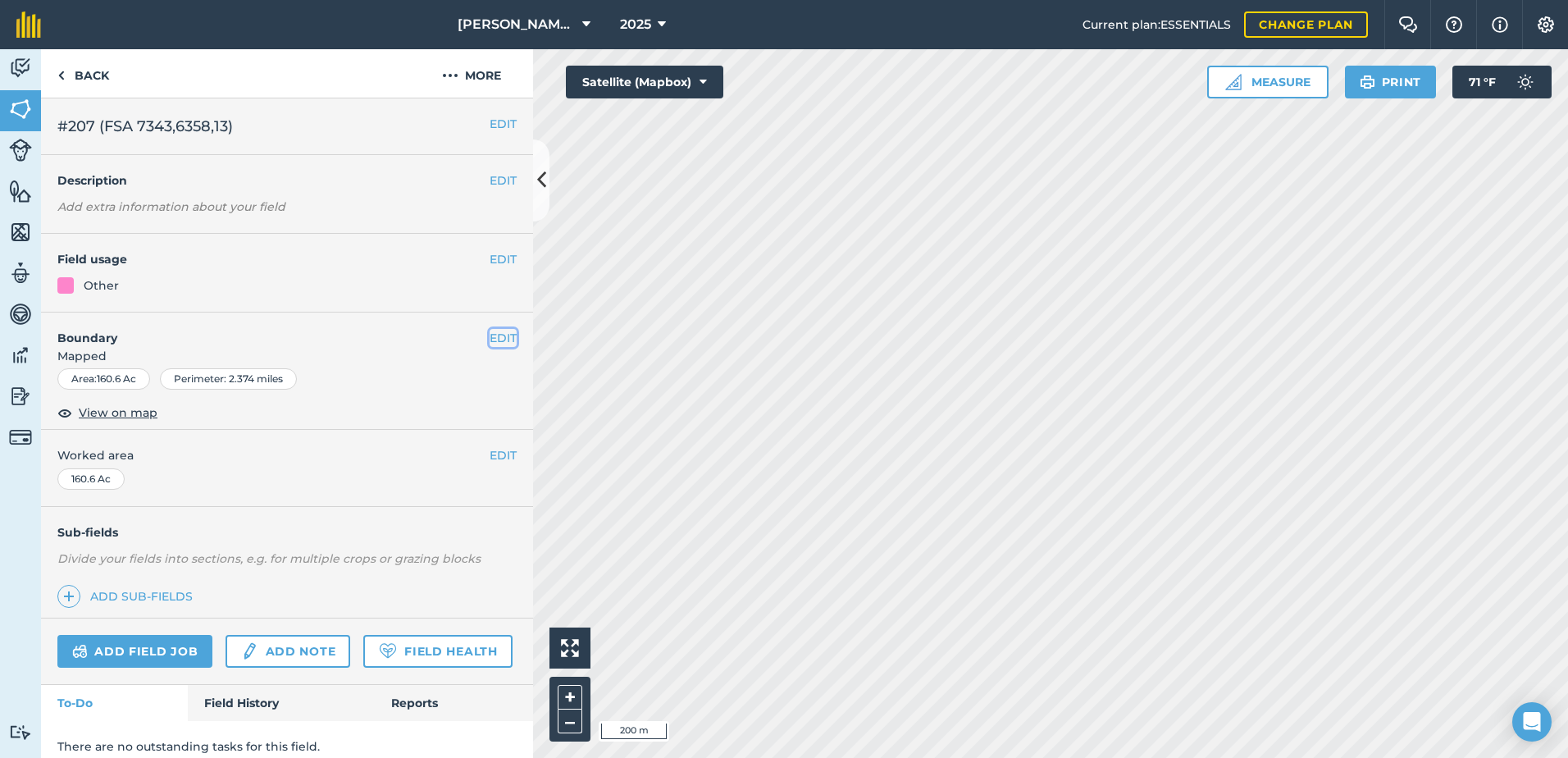
click at [496, 331] on button "EDIT" at bounding box center [503, 337] width 27 height 18
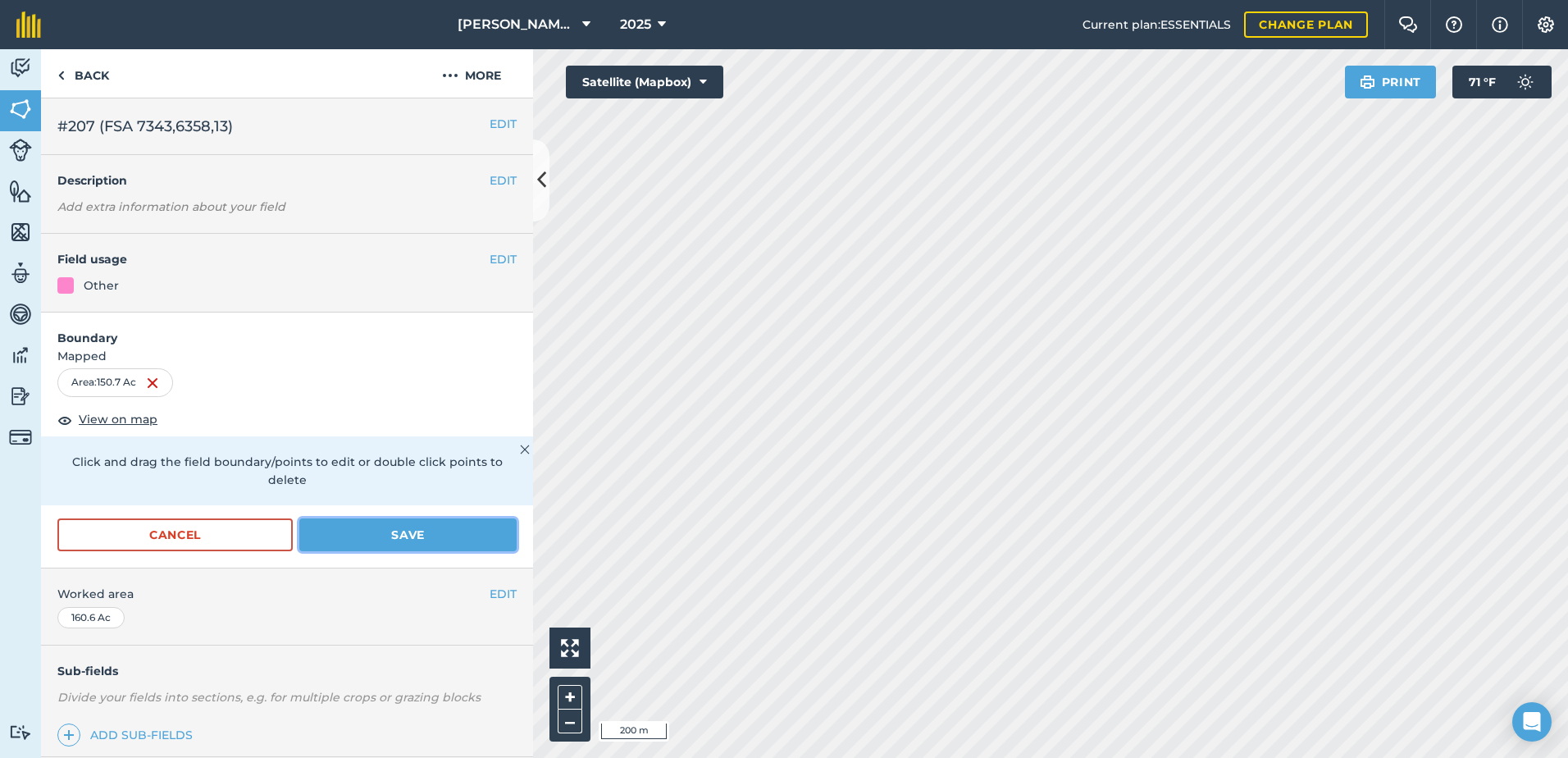
click at [421, 528] on button "Save" at bounding box center [407, 534] width 217 height 33
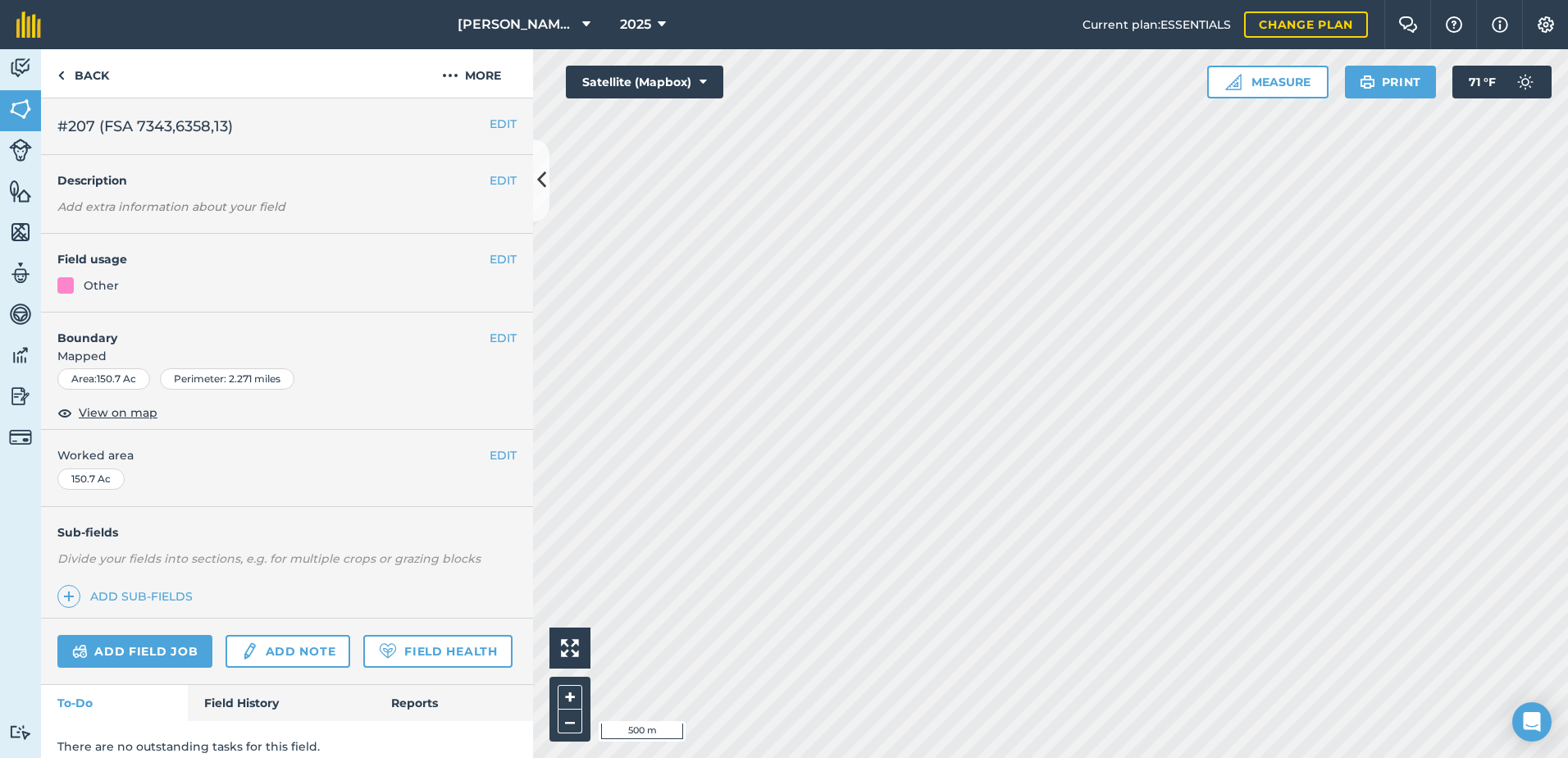
click at [508, 454] on div "EDIT Worked area 150.7 Ac" at bounding box center [287, 467] width 492 height 76
click at [497, 454] on button "EDIT" at bounding box center [503, 455] width 27 height 18
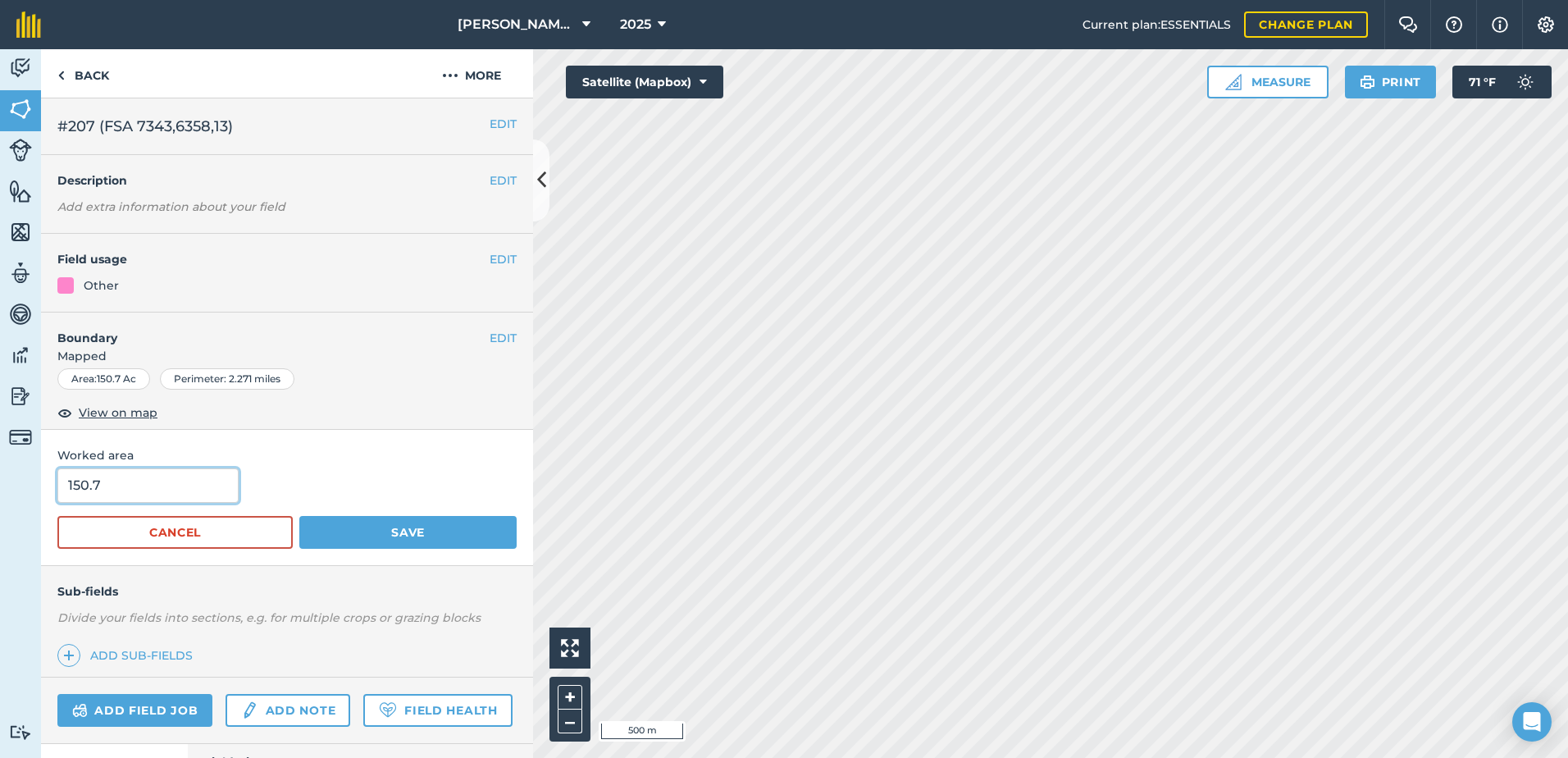
click at [197, 487] on input "150.7" at bounding box center [147, 485] width 181 height 35
type input "150"
click at [376, 520] on button "Save" at bounding box center [407, 532] width 217 height 33
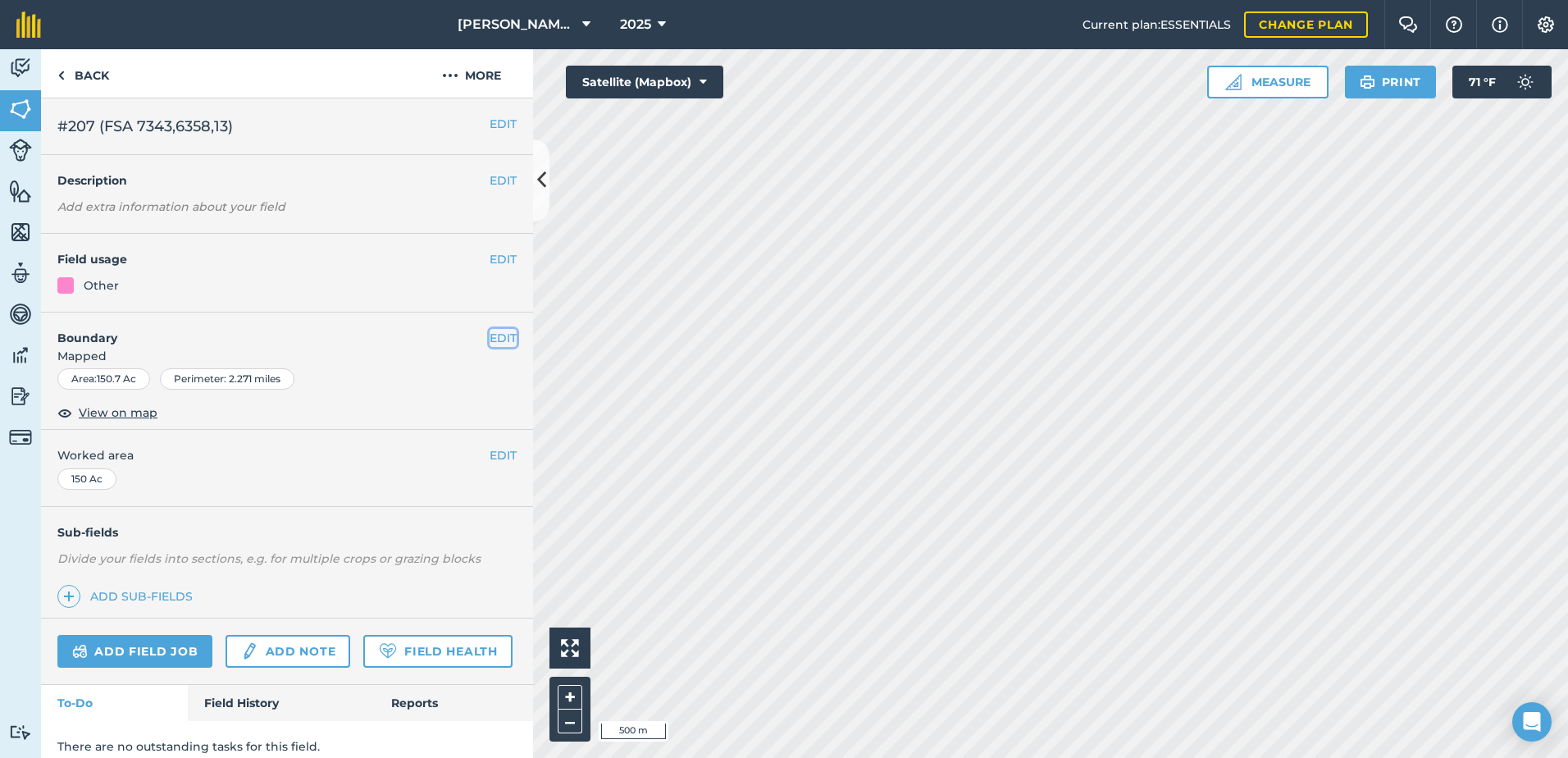
click at [489, 336] on button "EDIT" at bounding box center [503, 337] width 27 height 18
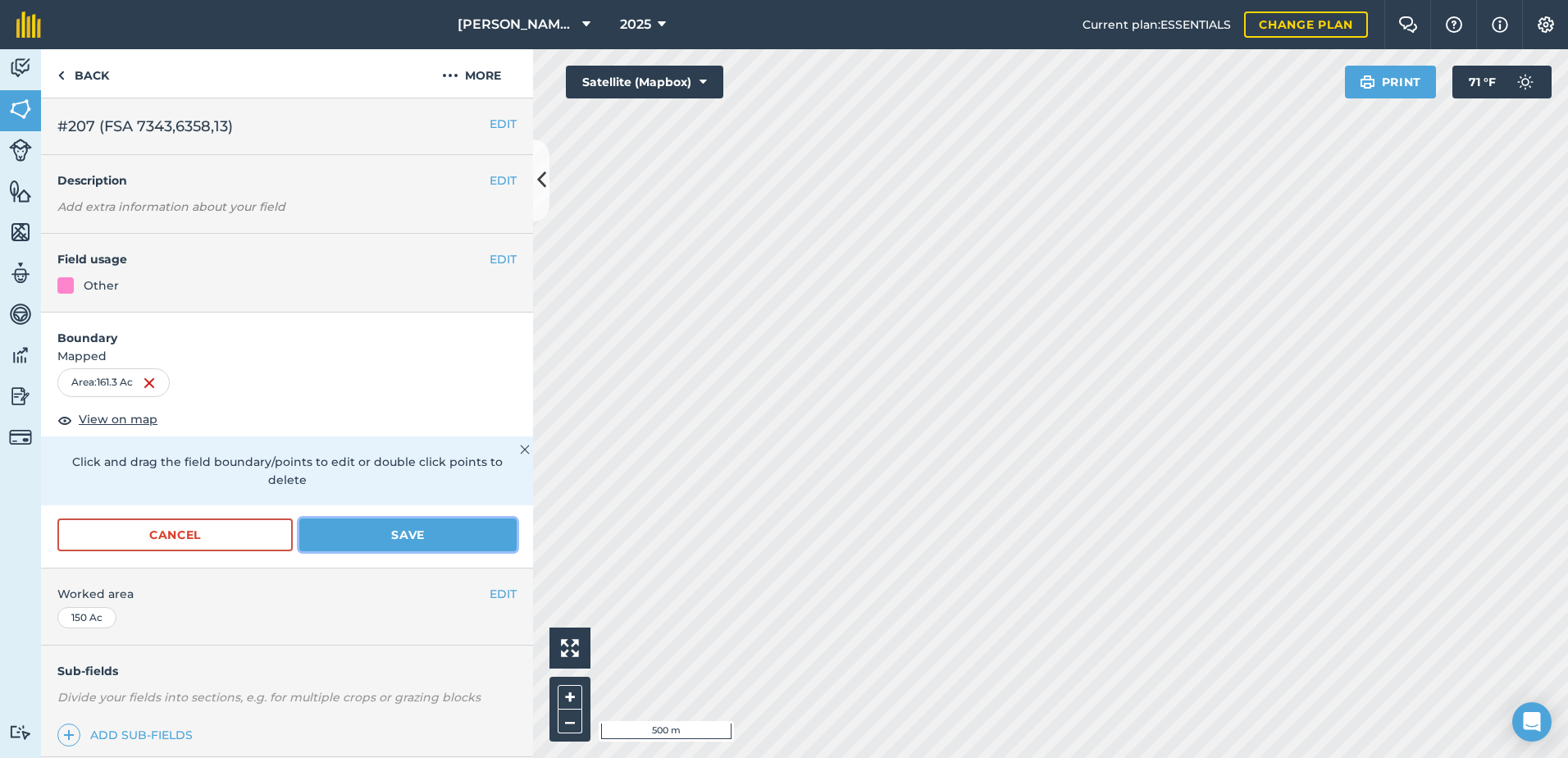
click at [347, 535] on button "Save" at bounding box center [407, 534] width 217 height 33
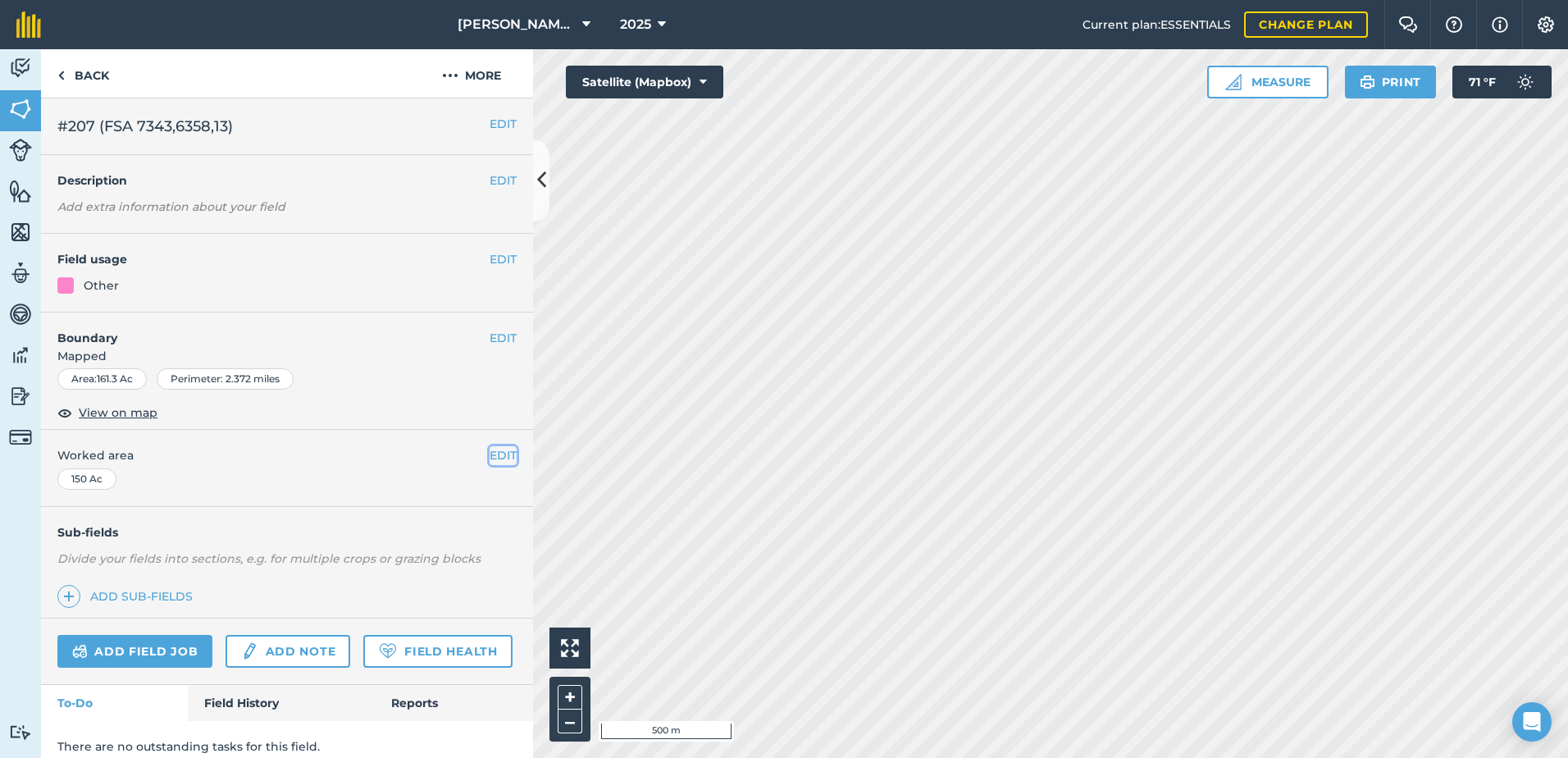
click at [497, 453] on button "EDIT" at bounding box center [503, 455] width 27 height 18
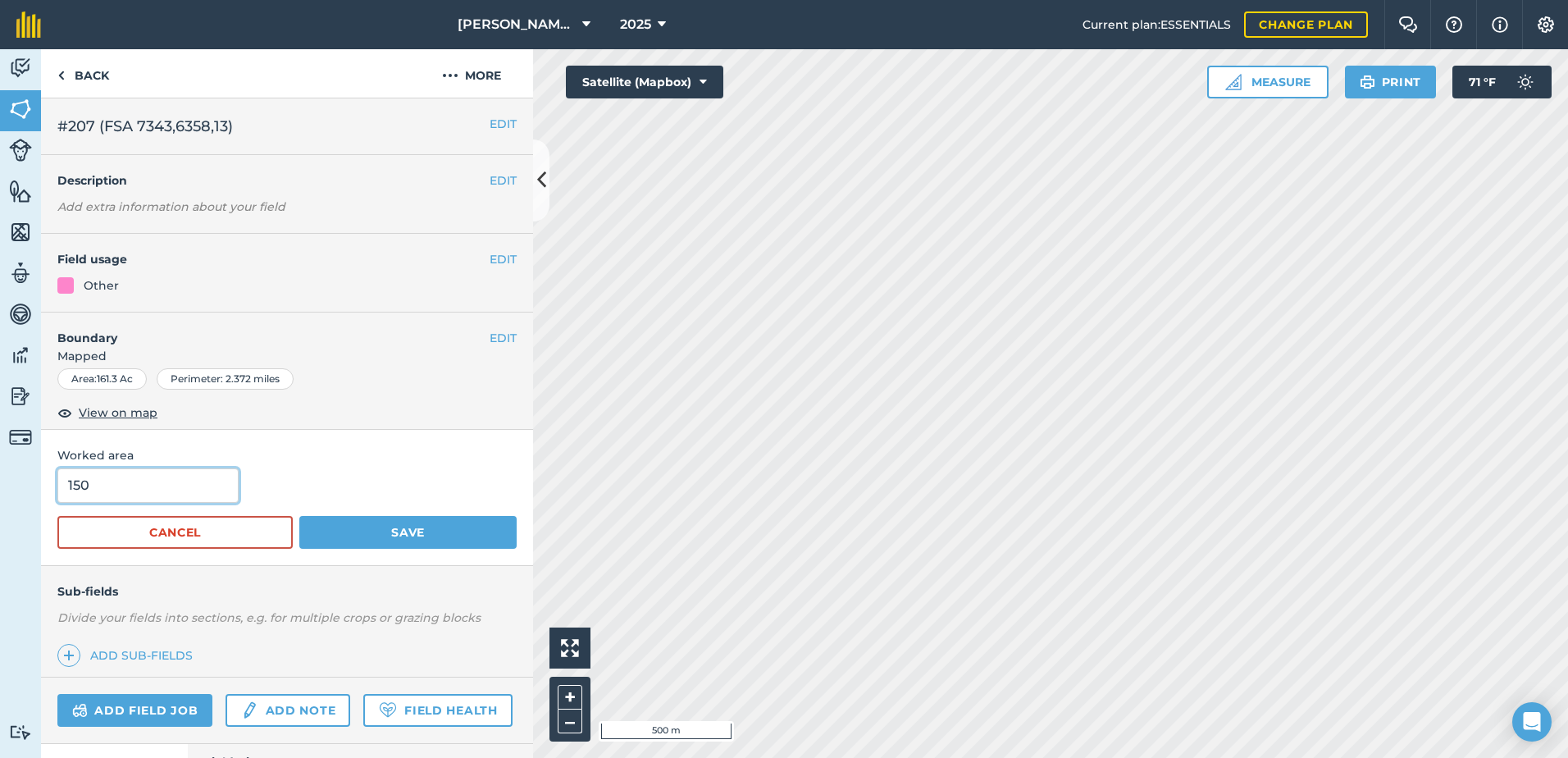
drag, startPoint x: 146, startPoint y: 493, endPoint x: -3, endPoint y: 491, distance: 149.0
click at [0, 491] on html "Muller Ag LLC 2025 Current plan : ESSENTIALS Change plan Farm Chat Help Info Se…" at bounding box center [784, 379] width 1568 height 758
type input "161.3"
click at [420, 531] on button "Save" at bounding box center [407, 532] width 217 height 33
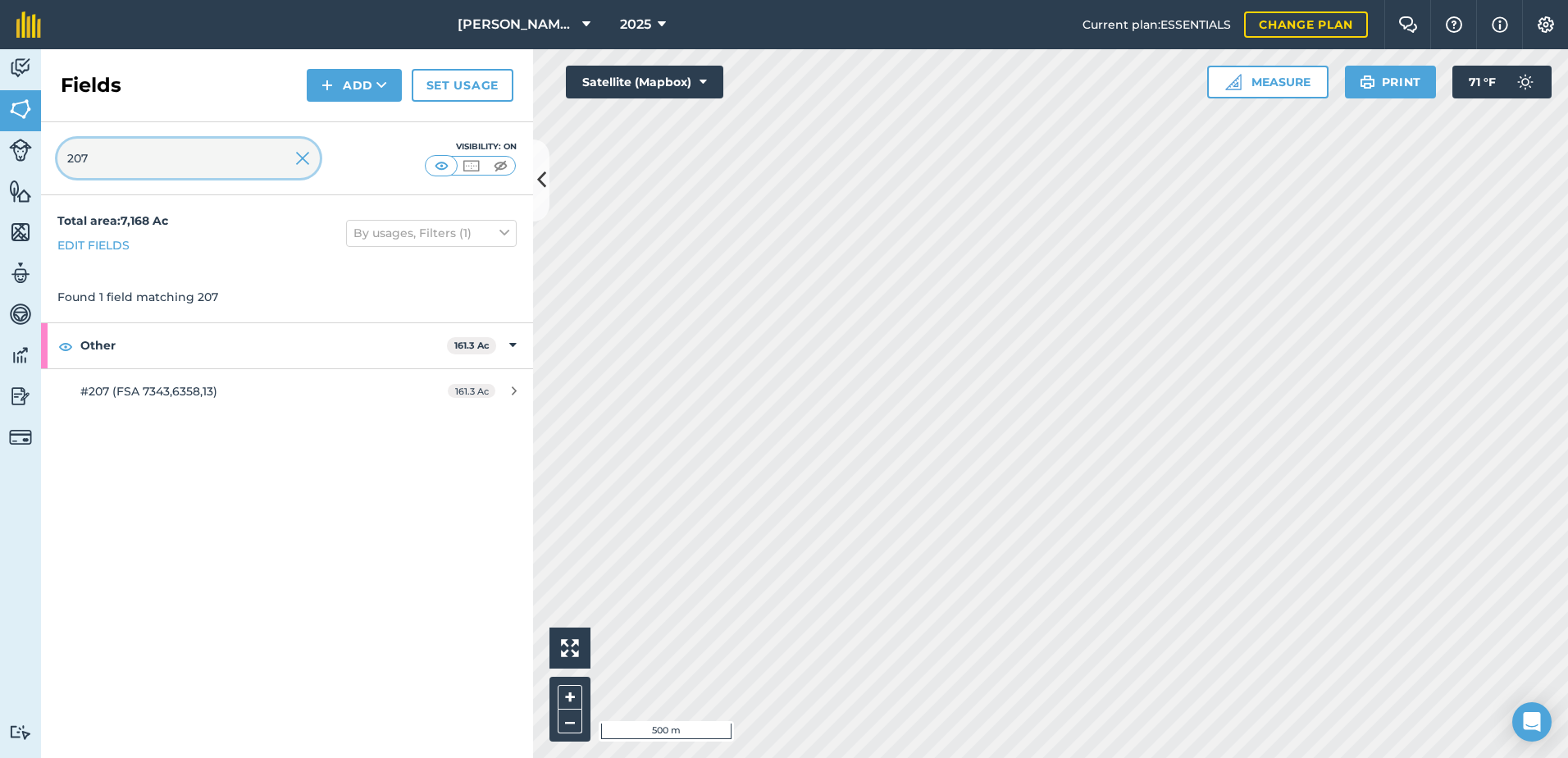
click at [295, 158] on input "207" at bounding box center [188, 158] width 263 height 39
click at [300, 157] on img at bounding box center [303, 158] width 15 height 20
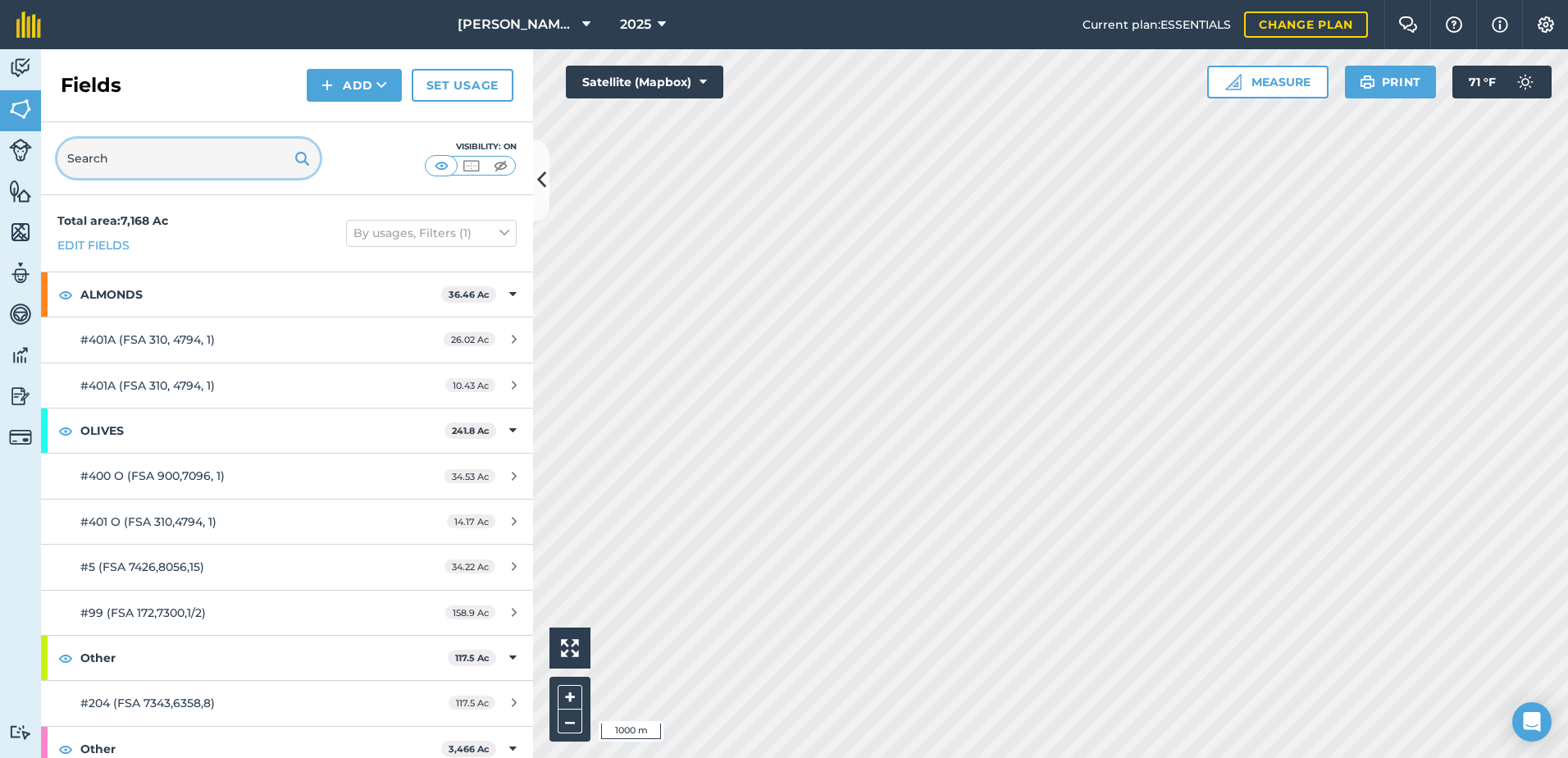
click at [244, 171] on input "text" at bounding box center [188, 158] width 263 height 39
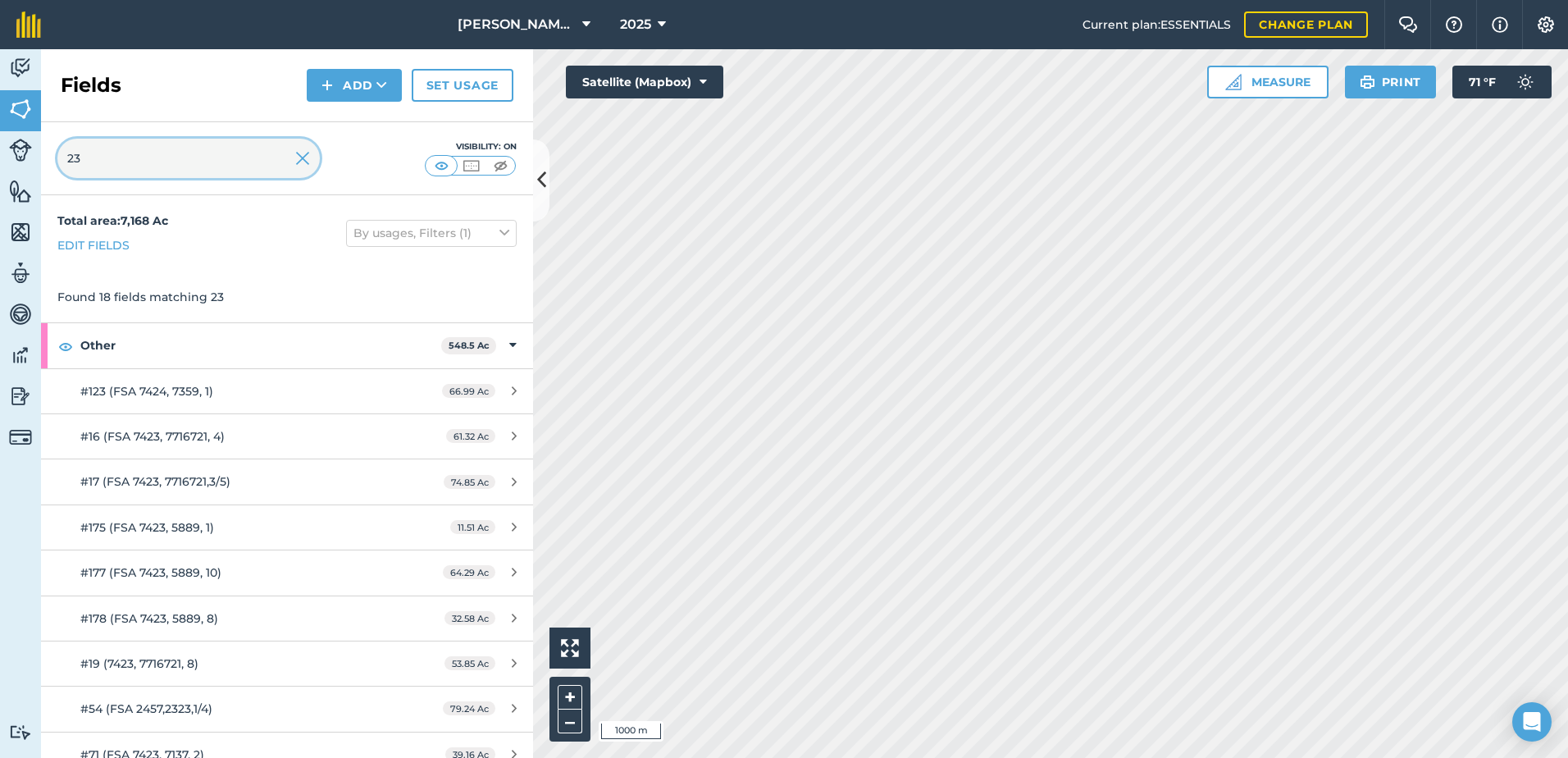
type input "23"
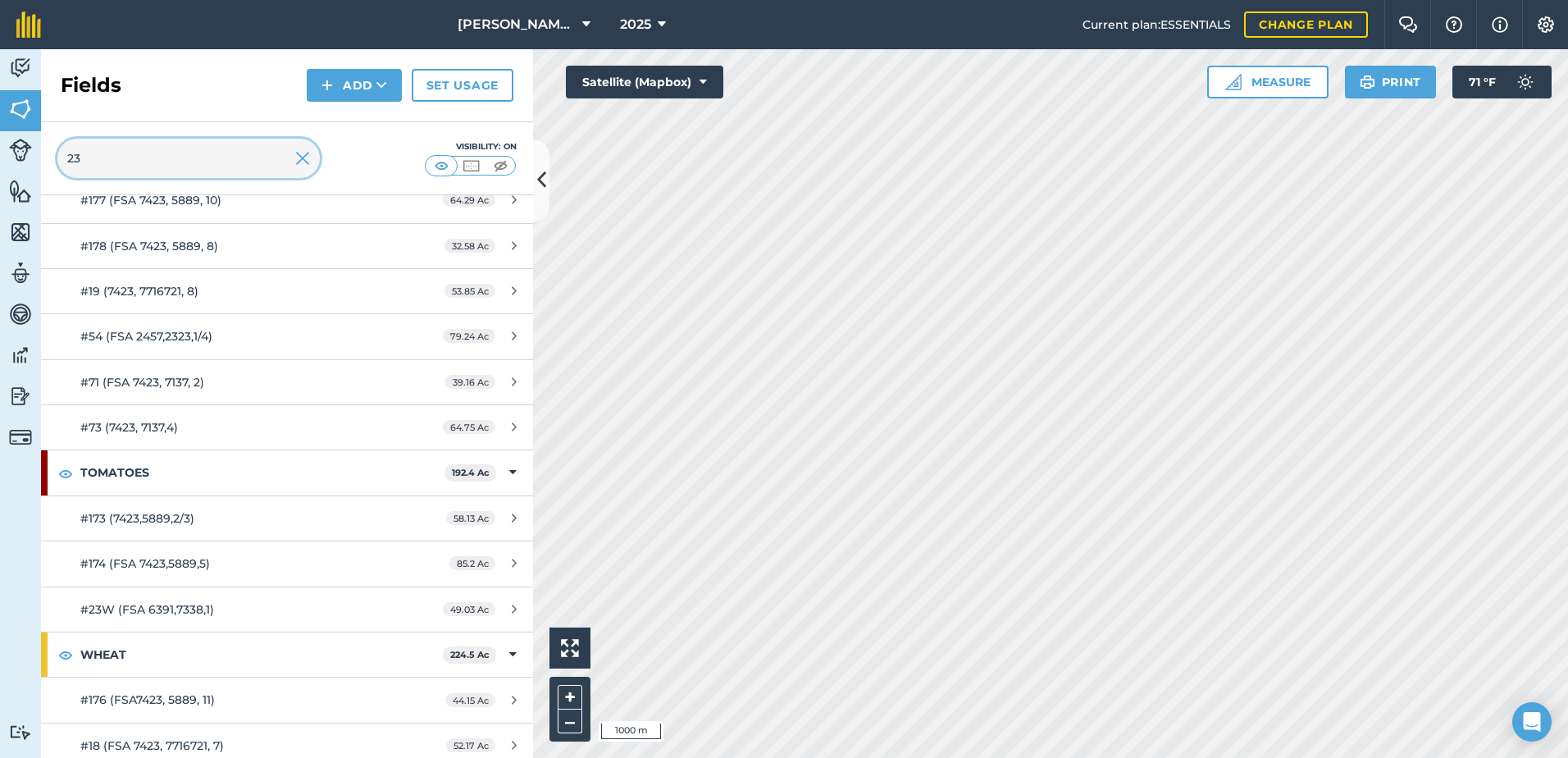
scroll to position [410, 0]
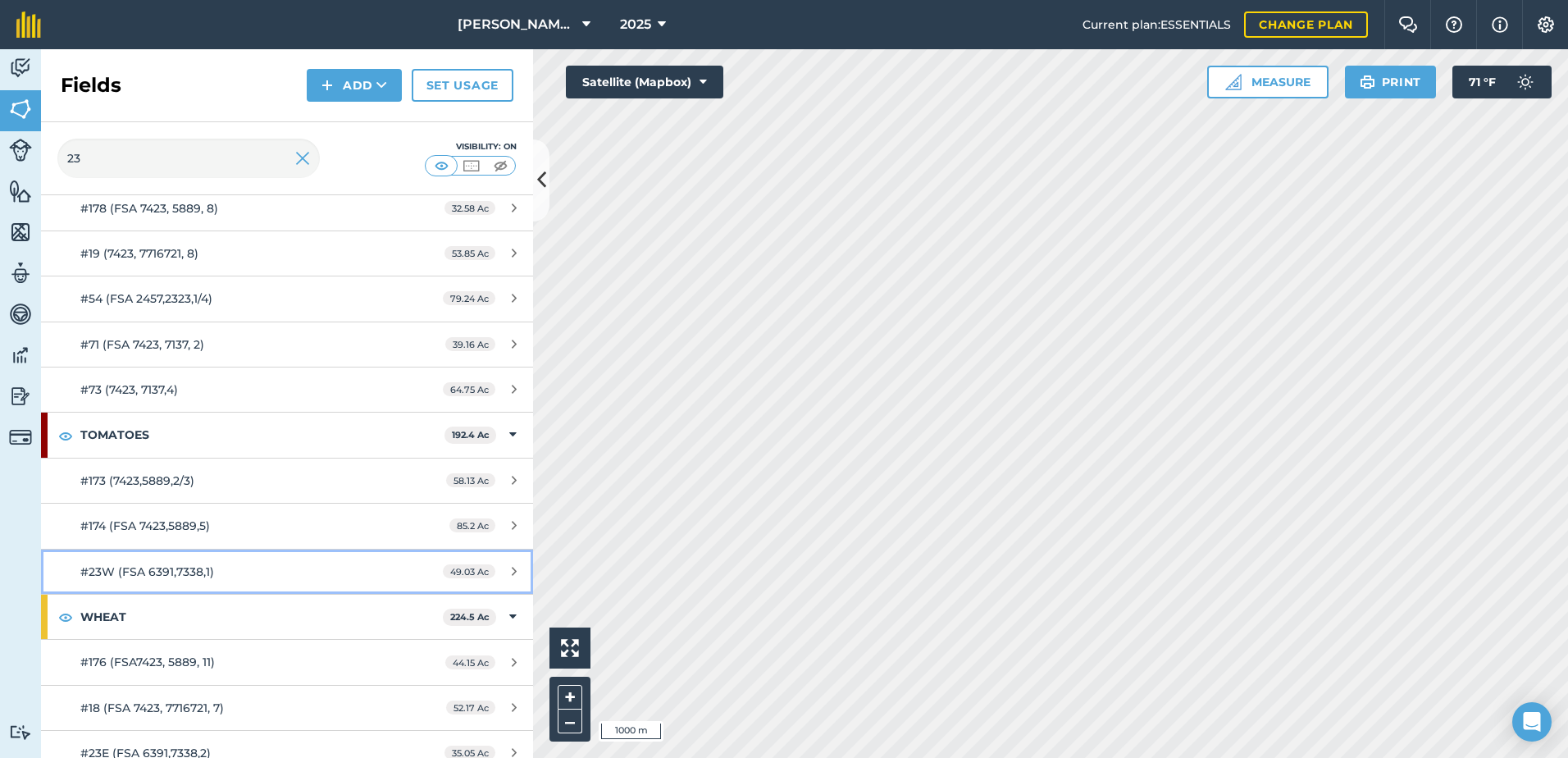
click at [330, 577] on div "#23W (FSA 6391,7338,1)" at bounding box center [234, 571] width 308 height 18
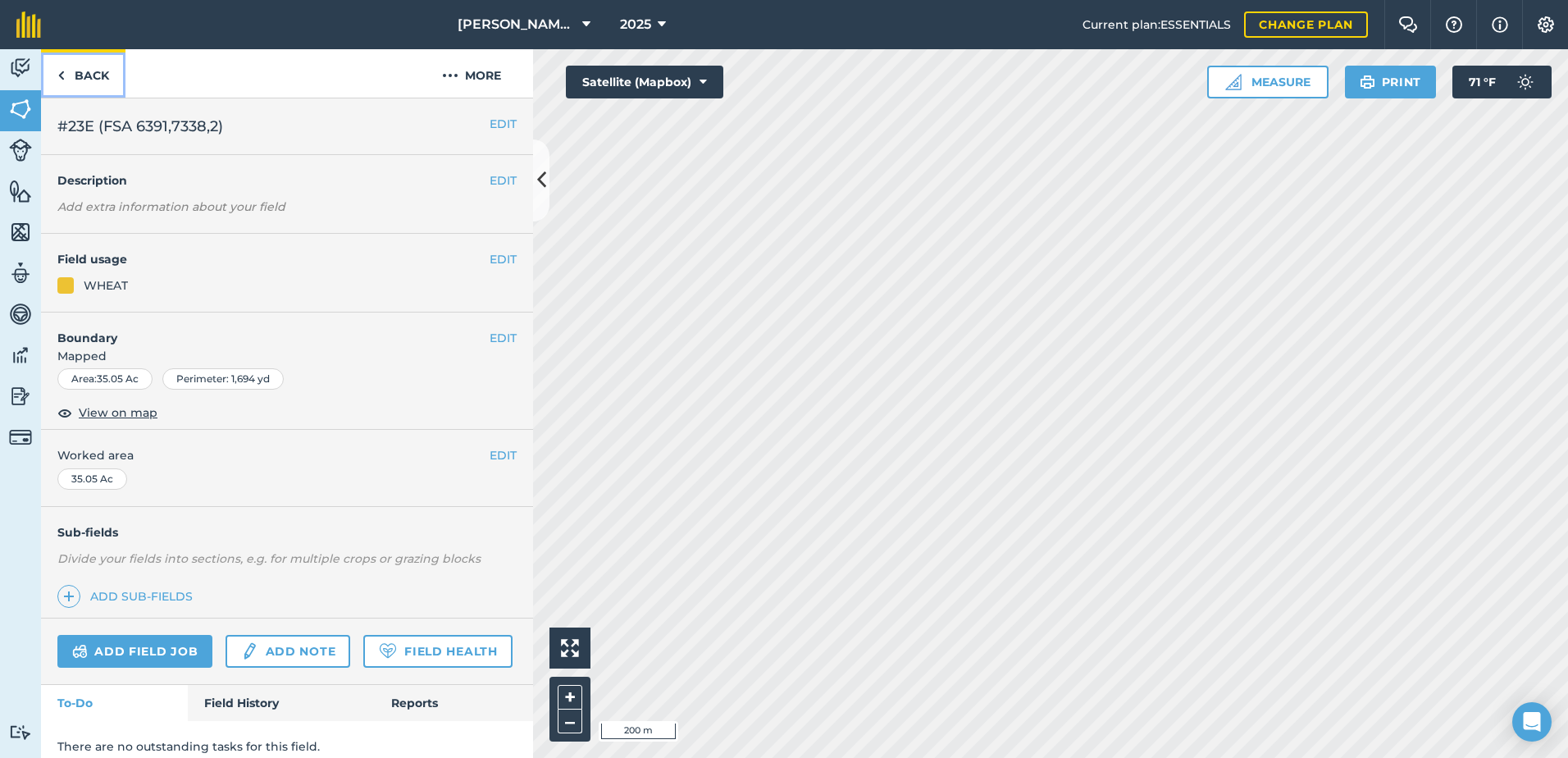
click at [109, 77] on link "Back" at bounding box center [83, 73] width 85 height 48
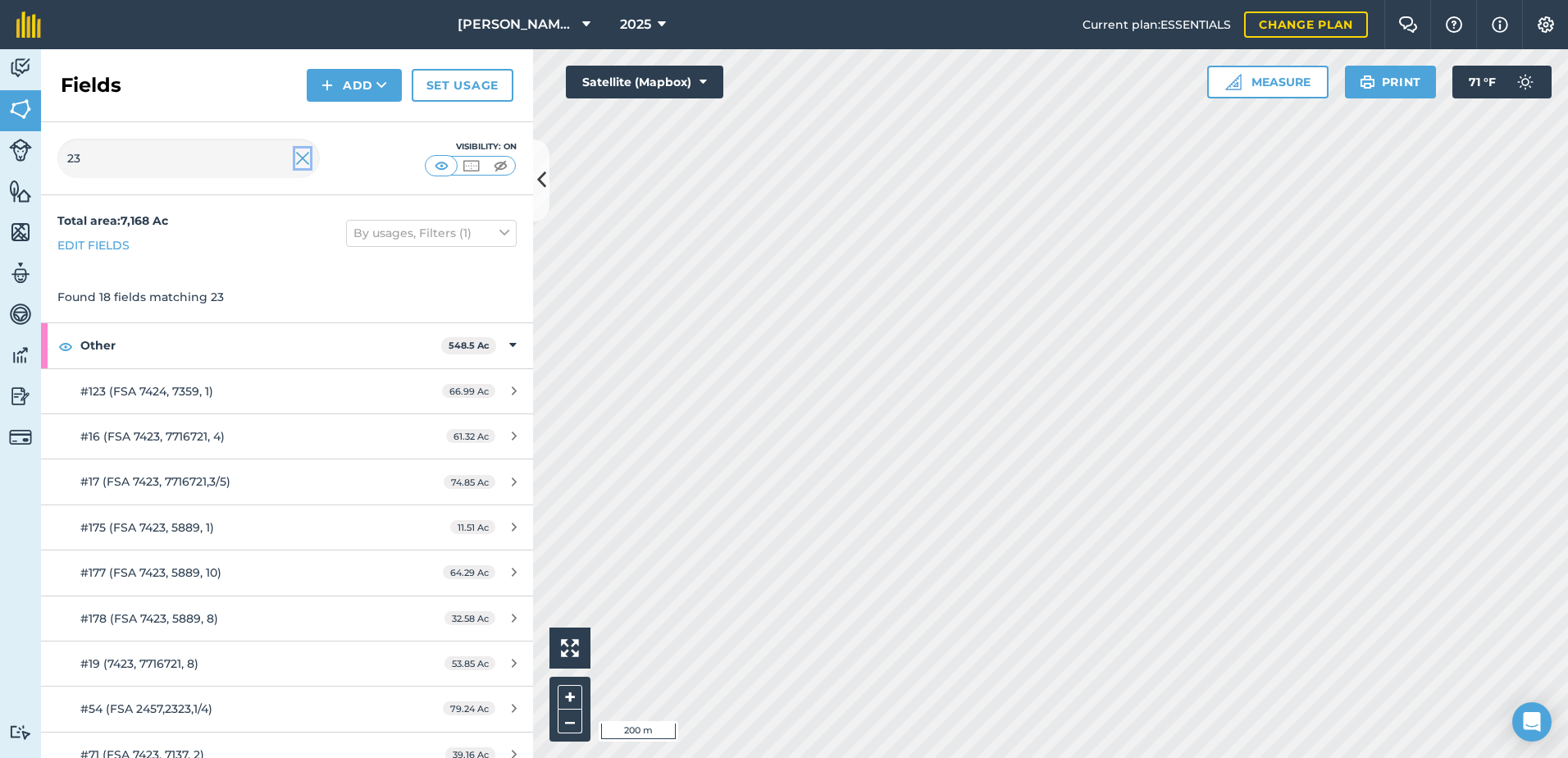
click at [303, 155] on img at bounding box center [303, 158] width 15 height 20
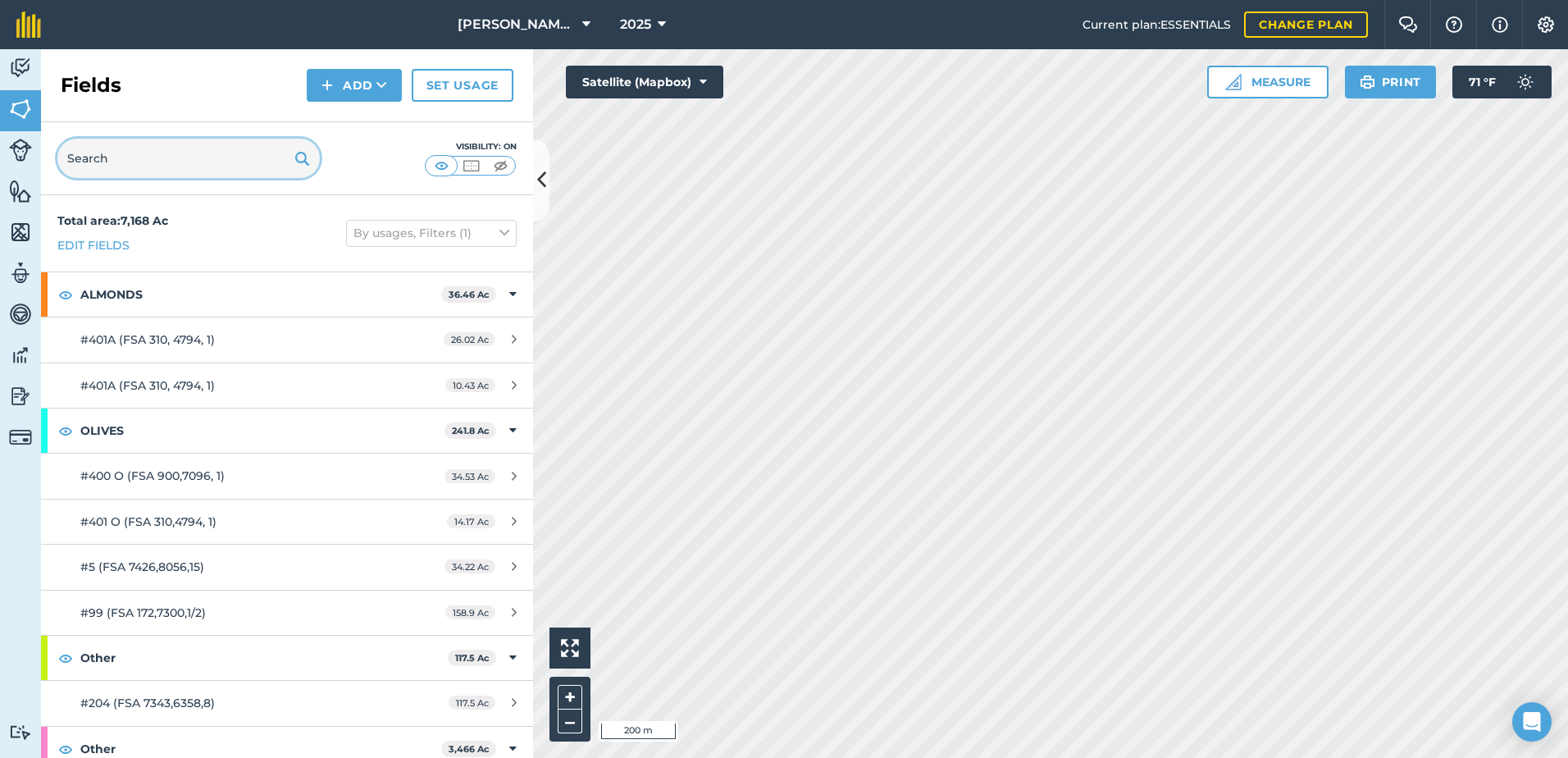
click at [228, 161] on input "text" at bounding box center [188, 158] width 263 height 39
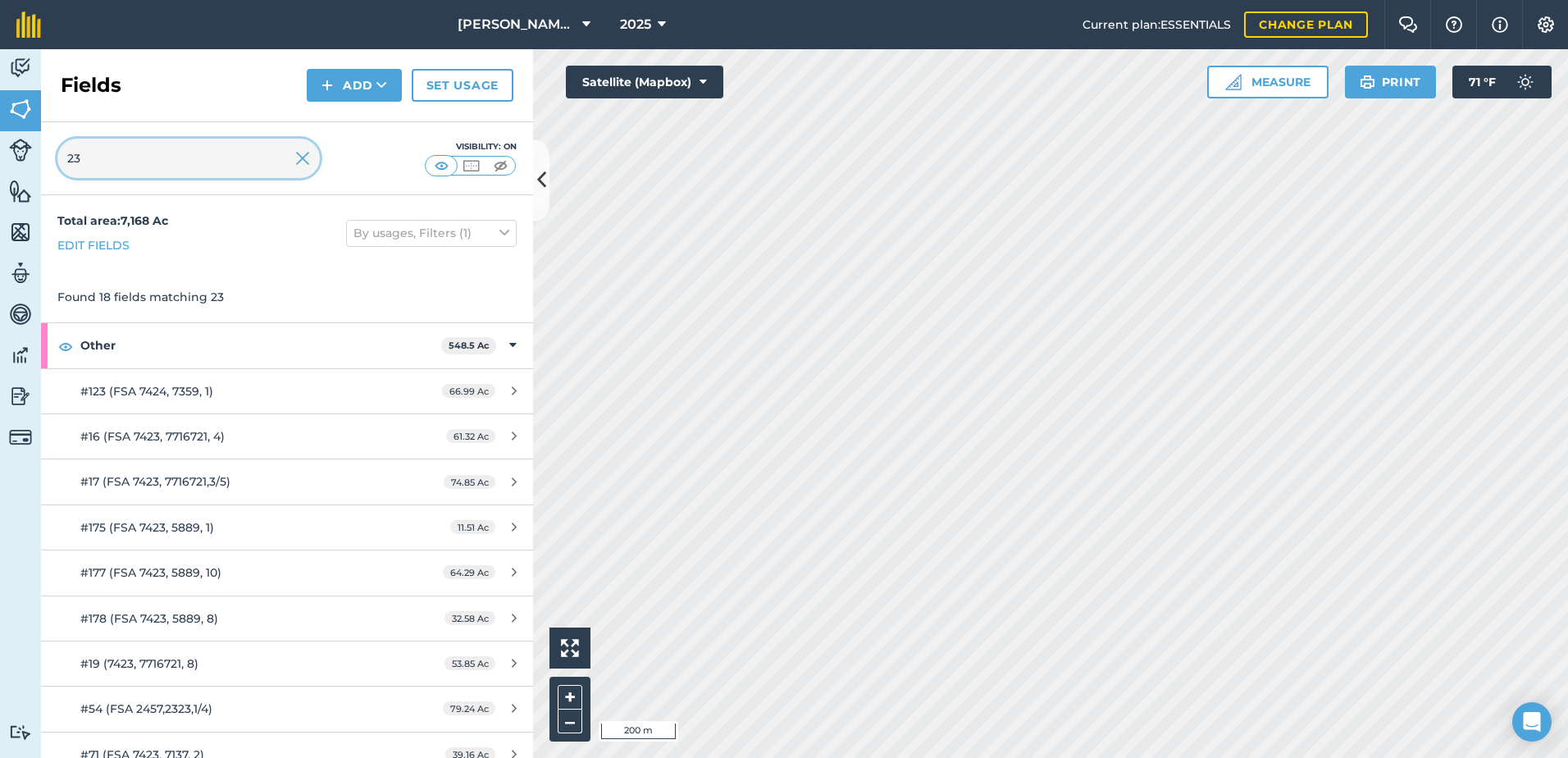
type input "23"
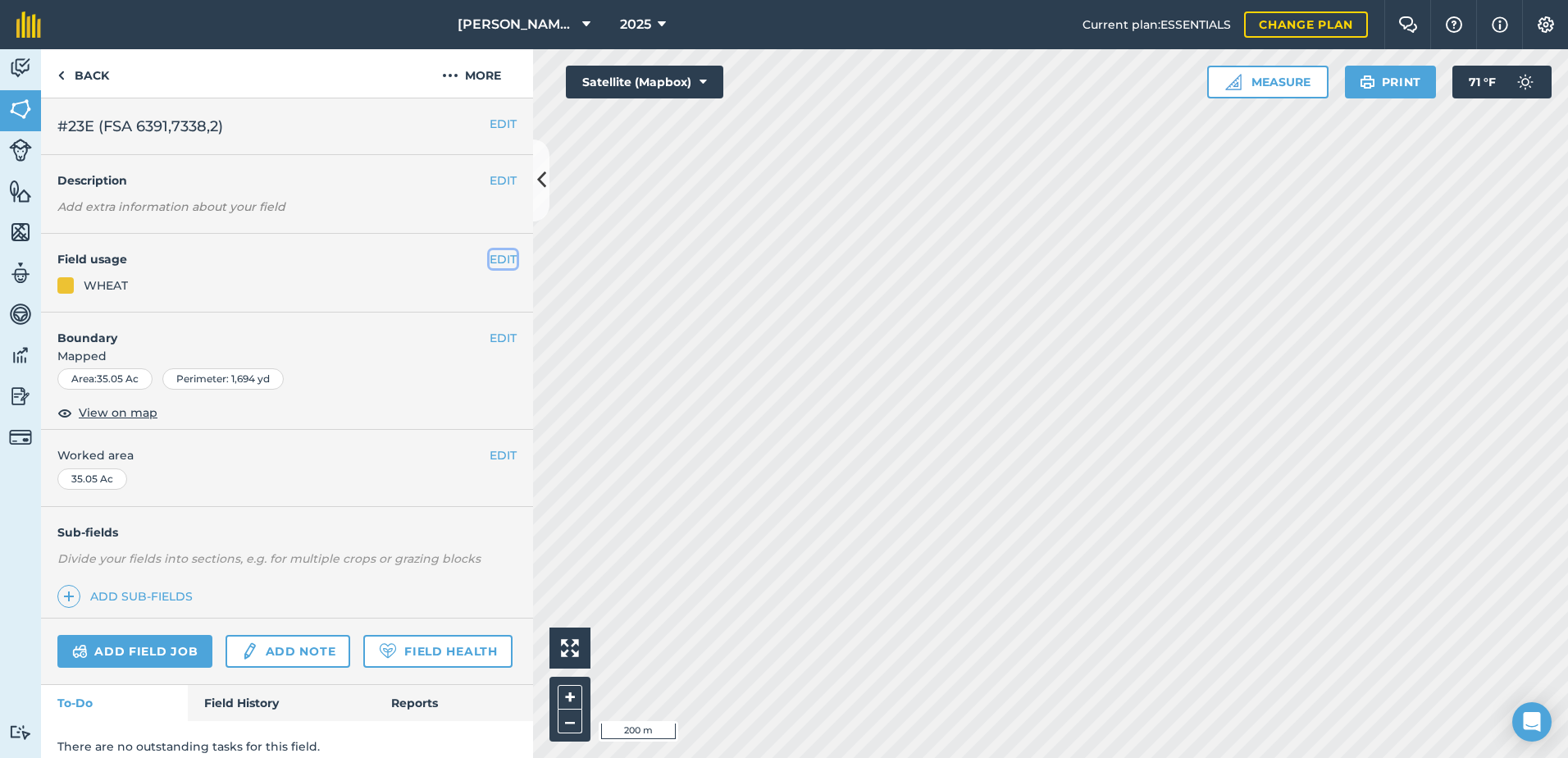
click at [492, 259] on button "EDIT" at bounding box center [503, 259] width 27 height 18
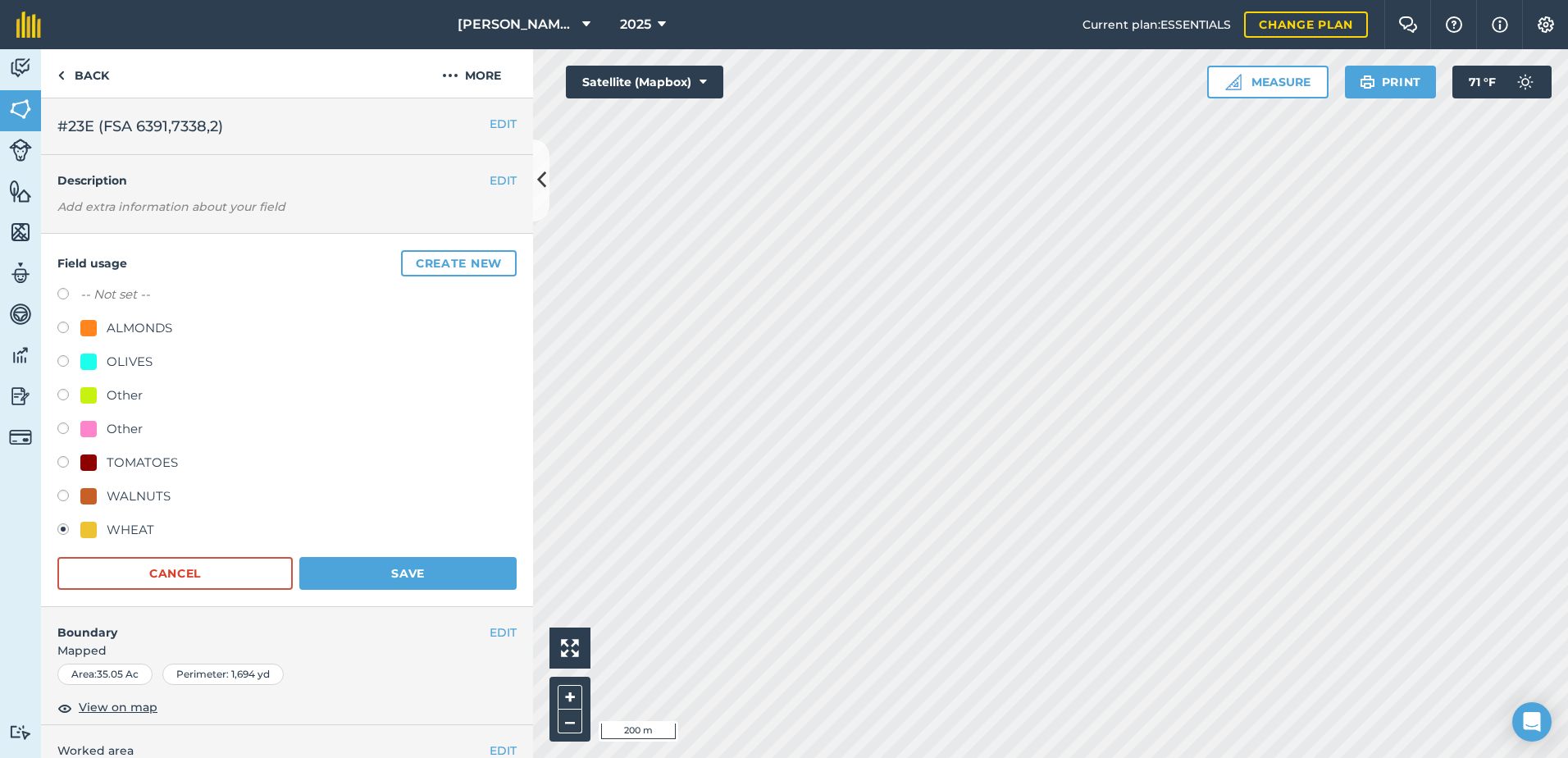
click at [154, 470] on div "TOMATOES" at bounding box center [142, 462] width 71 height 20
radio input "true"
radio input "false"
click at [203, 567] on button "Cancel" at bounding box center [175, 573] width 236 height 33
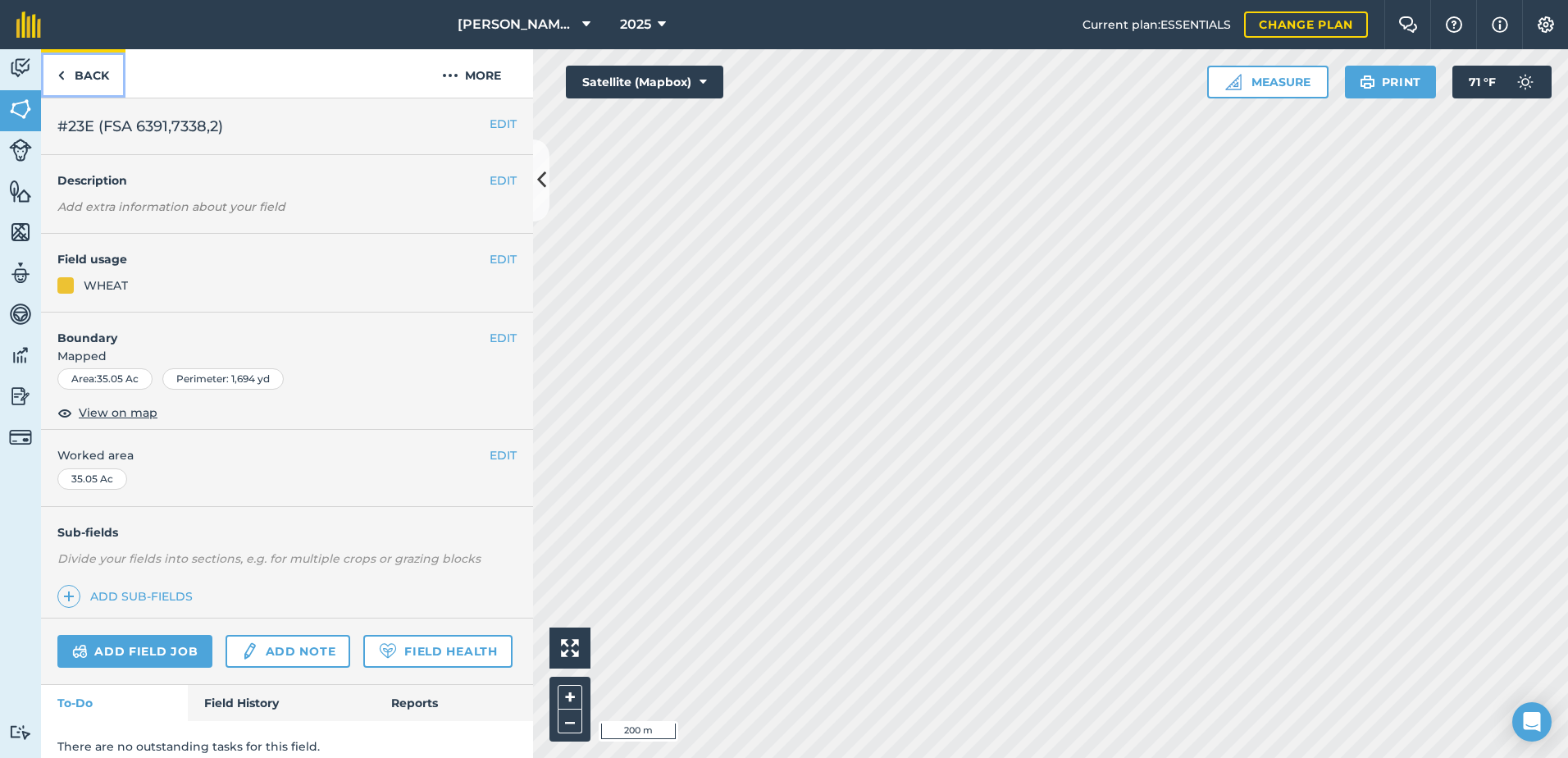
click at [104, 75] on link "Back" at bounding box center [83, 73] width 85 height 48
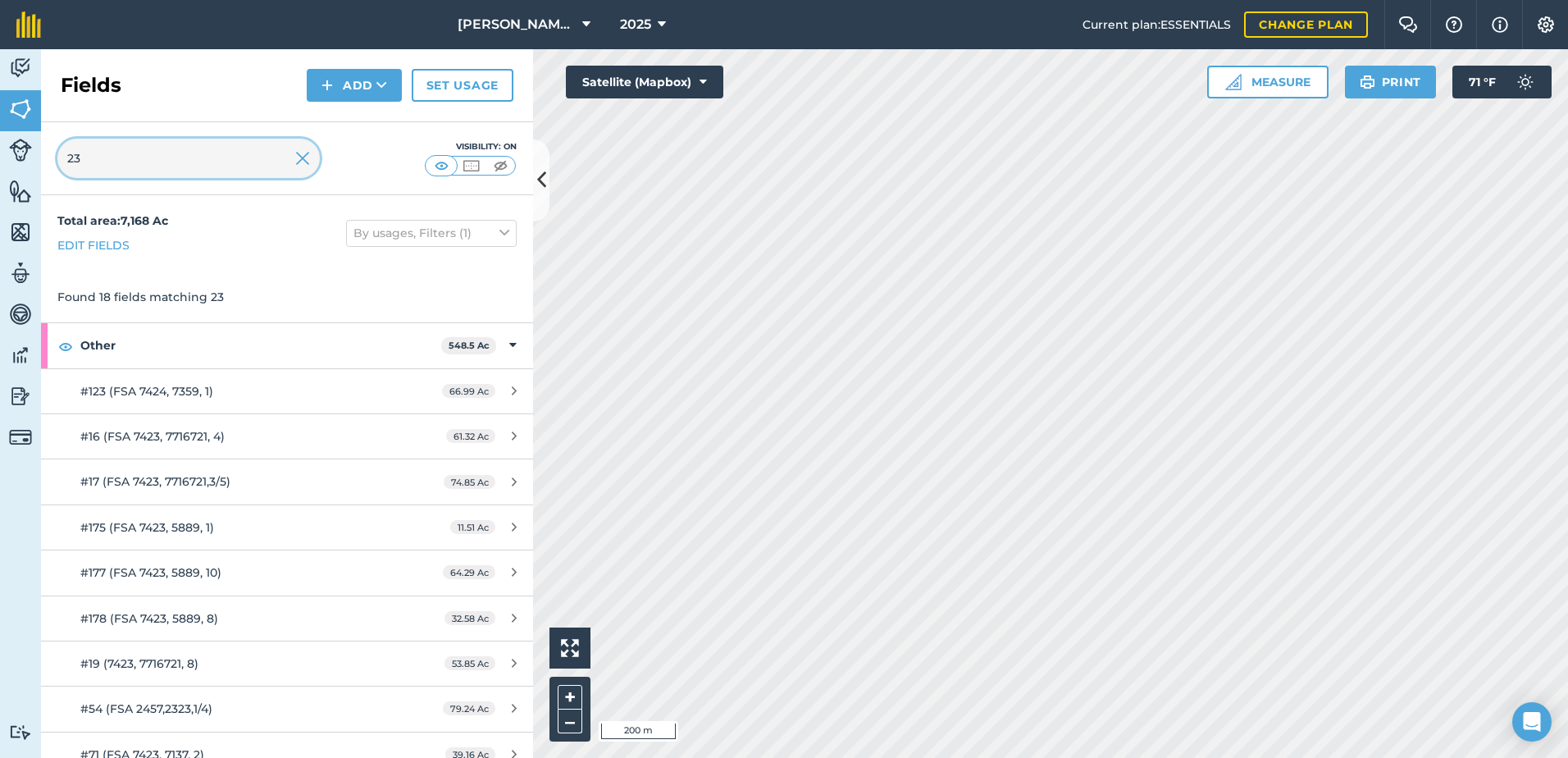
click at [295, 162] on input "23" at bounding box center [188, 158] width 263 height 39
click at [311, 154] on input "23" at bounding box center [188, 158] width 263 height 39
click at [300, 157] on img at bounding box center [303, 158] width 15 height 20
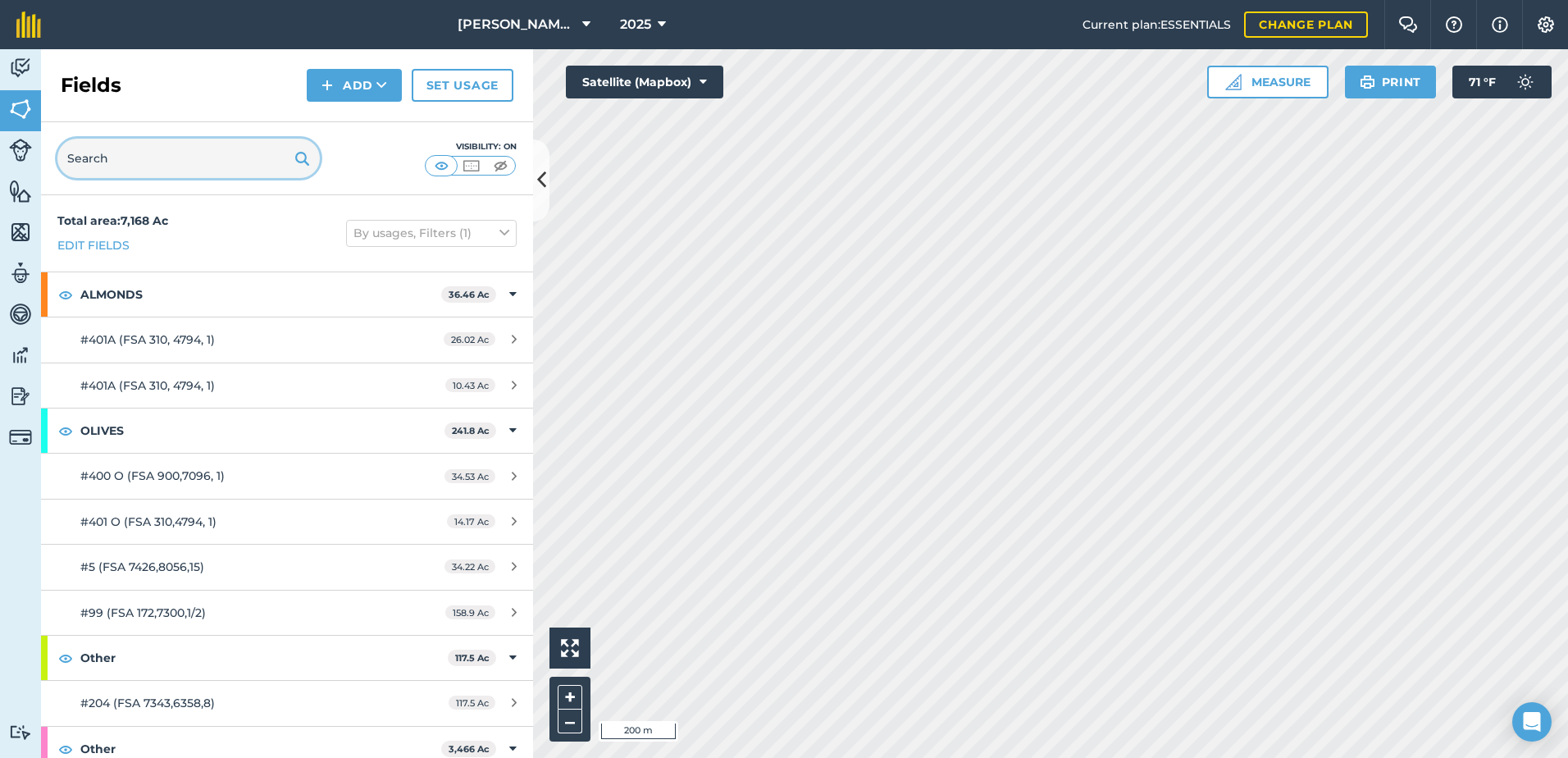
click at [229, 171] on input "text" at bounding box center [188, 158] width 263 height 39
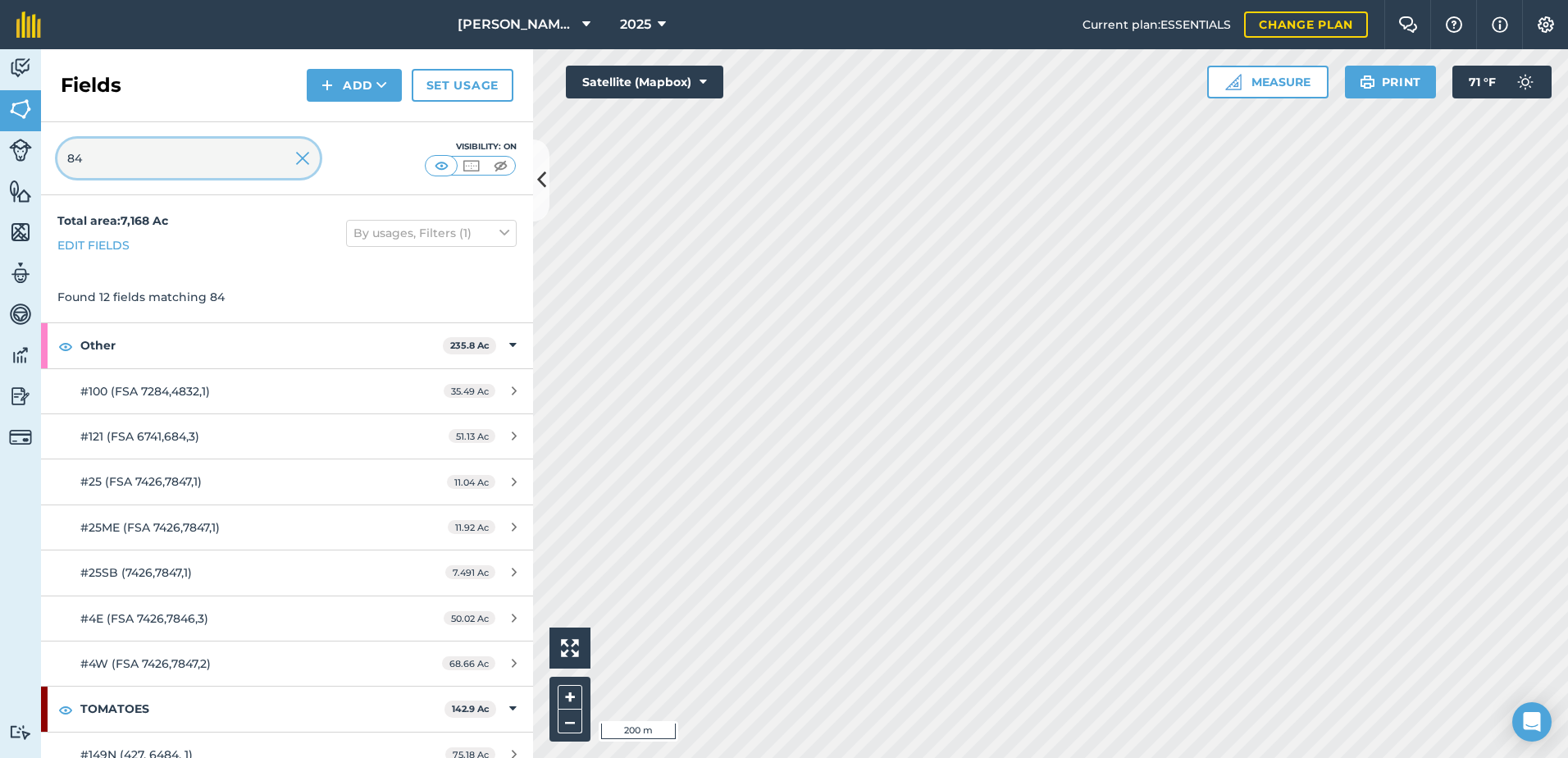
type input "84"
click at [303, 155] on img at bounding box center [303, 158] width 15 height 20
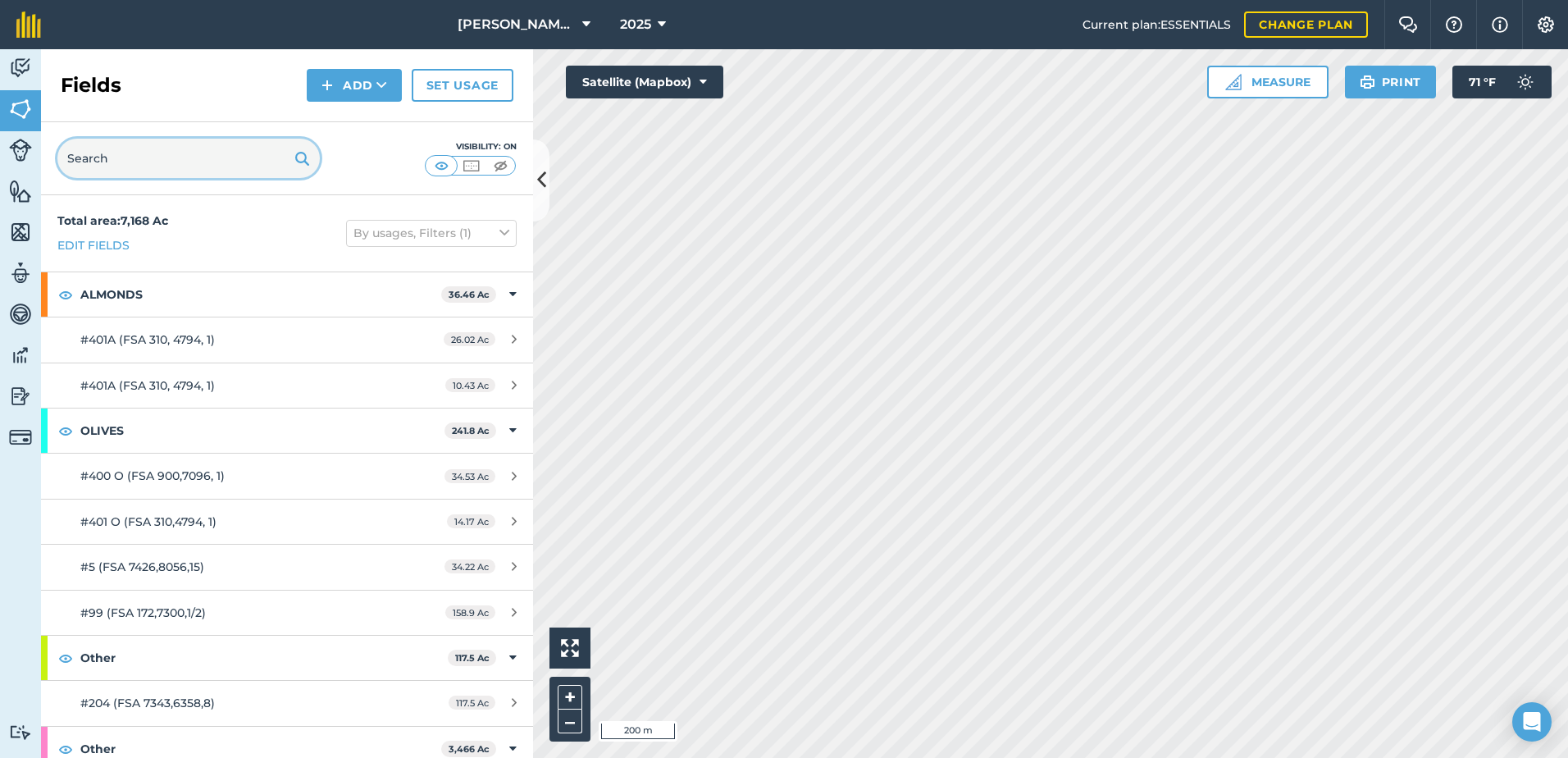
click at [238, 155] on input "text" at bounding box center [188, 158] width 263 height 39
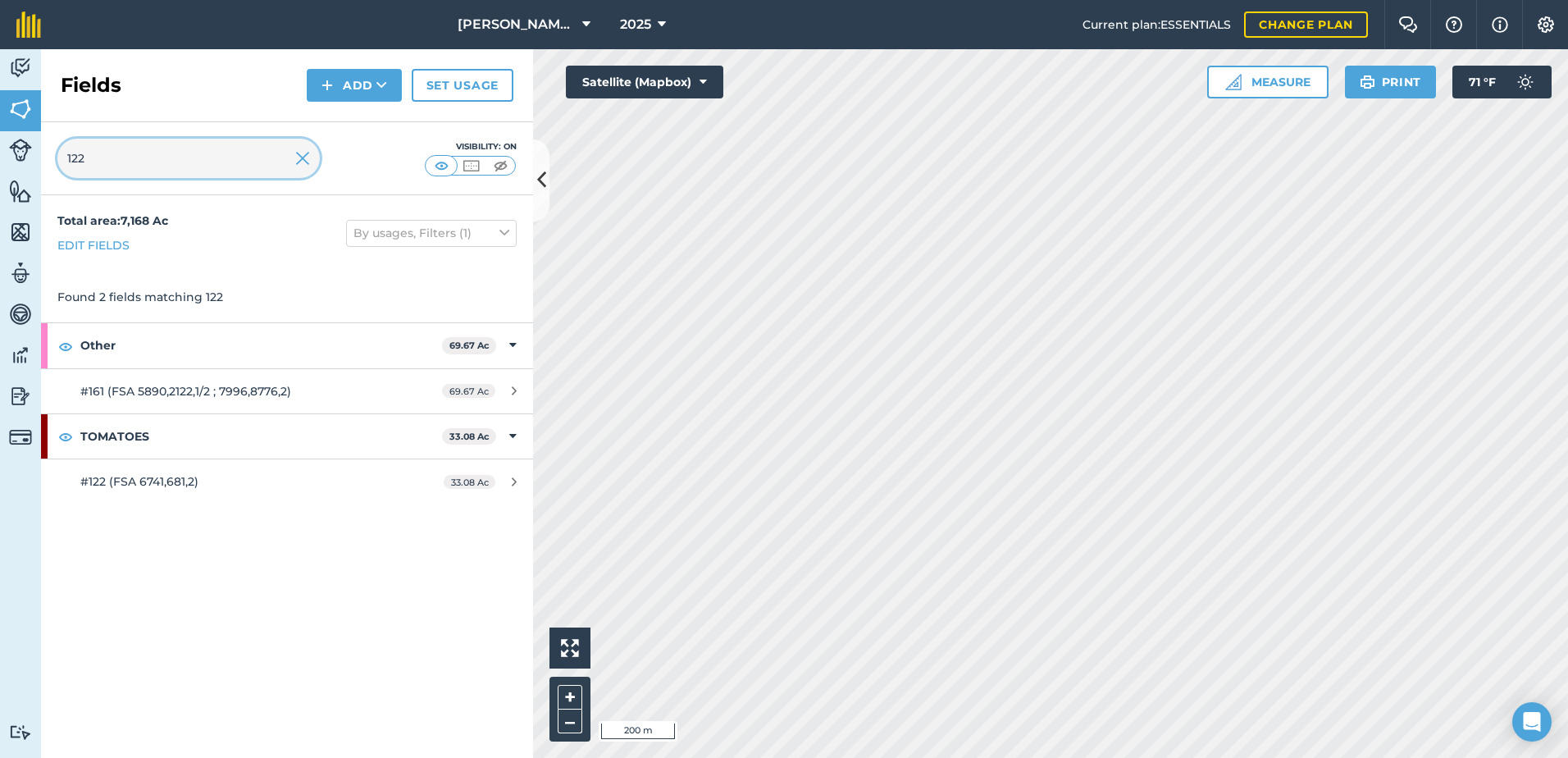
type input "122"
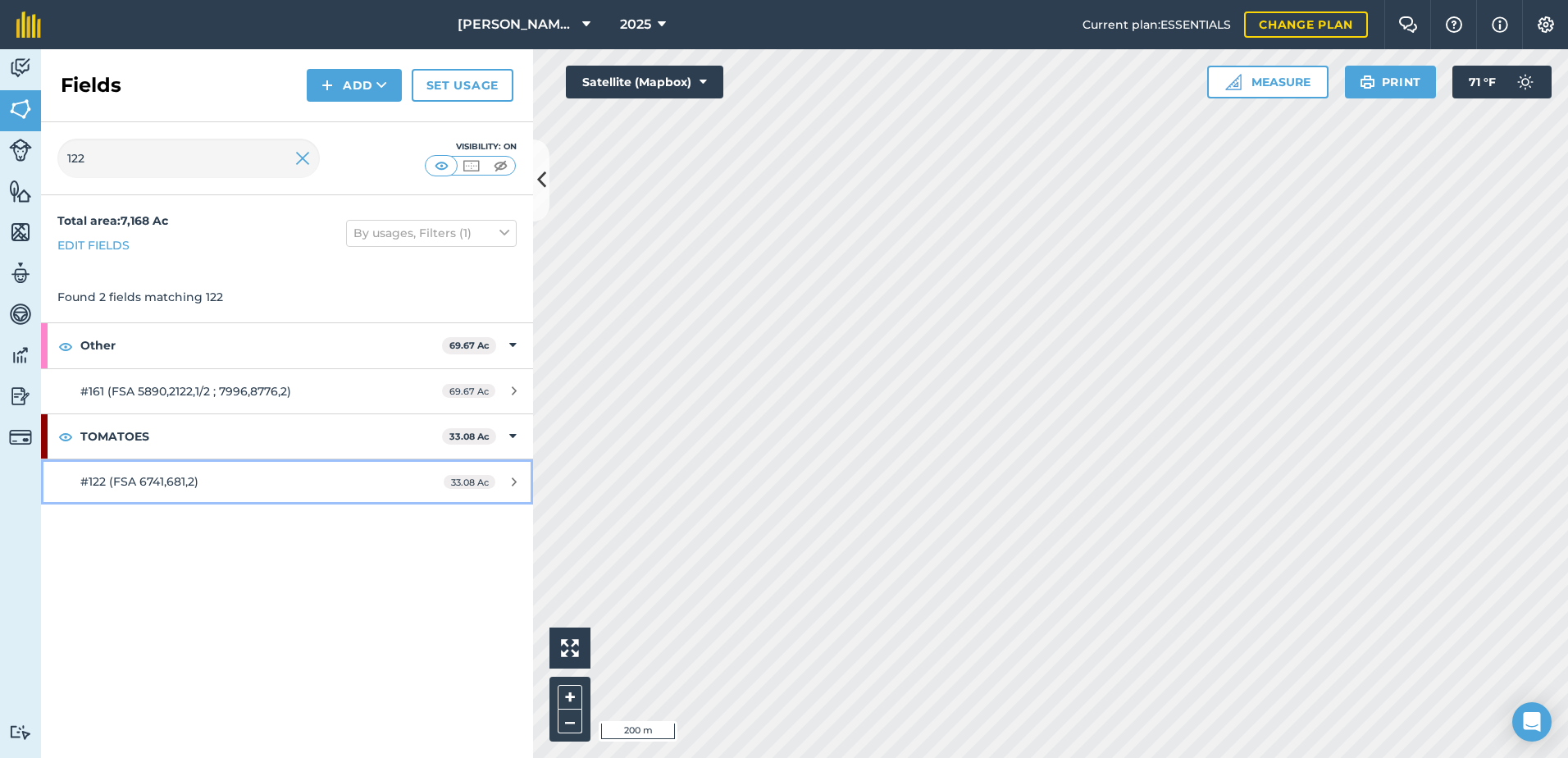
click at [257, 467] on link "#122 (FSA 6741,681,2) 33.08 Ac" at bounding box center [287, 481] width 492 height 45
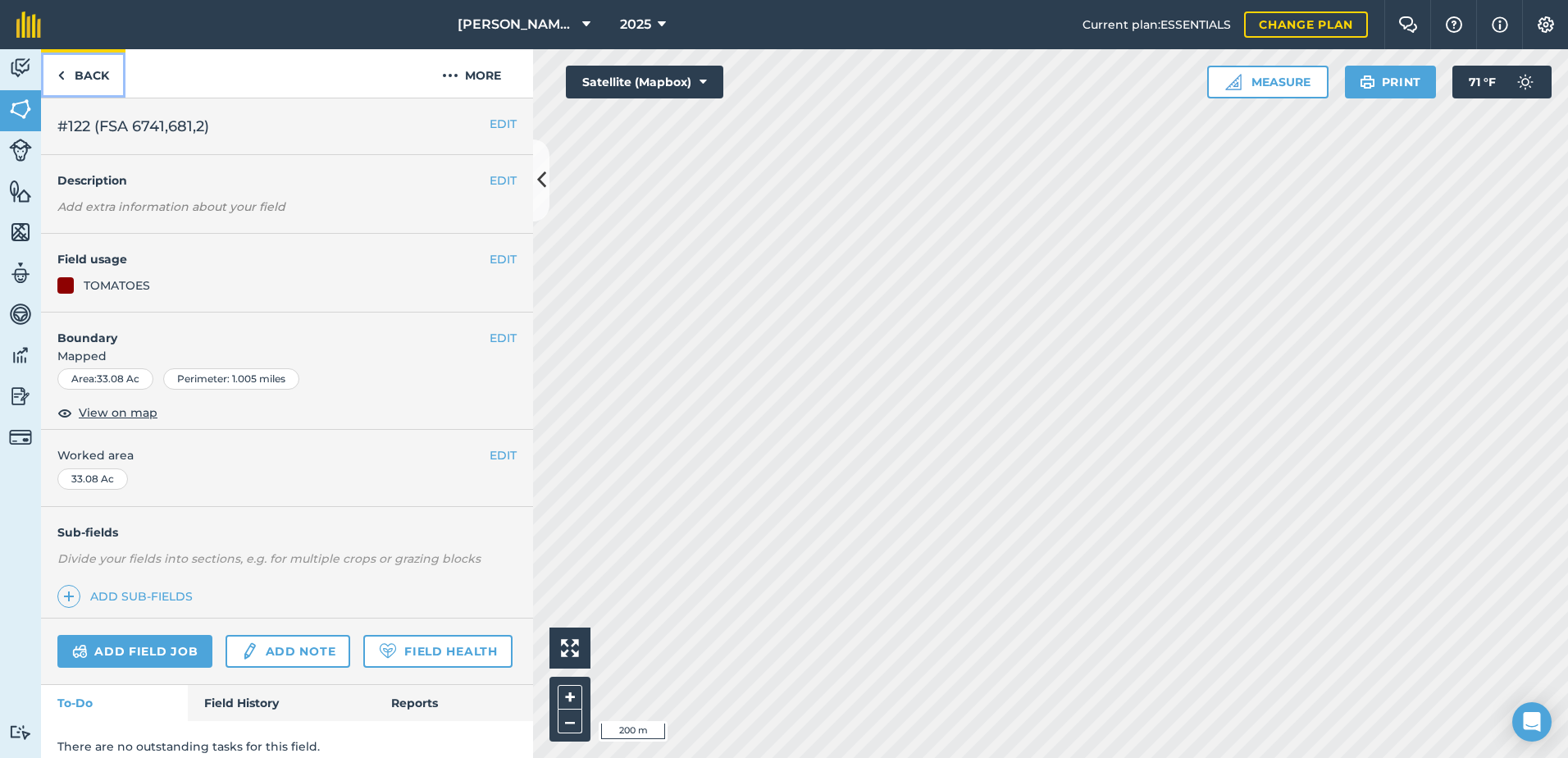
click at [99, 67] on link "Back" at bounding box center [83, 73] width 85 height 48
